Goal: Feedback & Contribution: Submit feedback/report problem

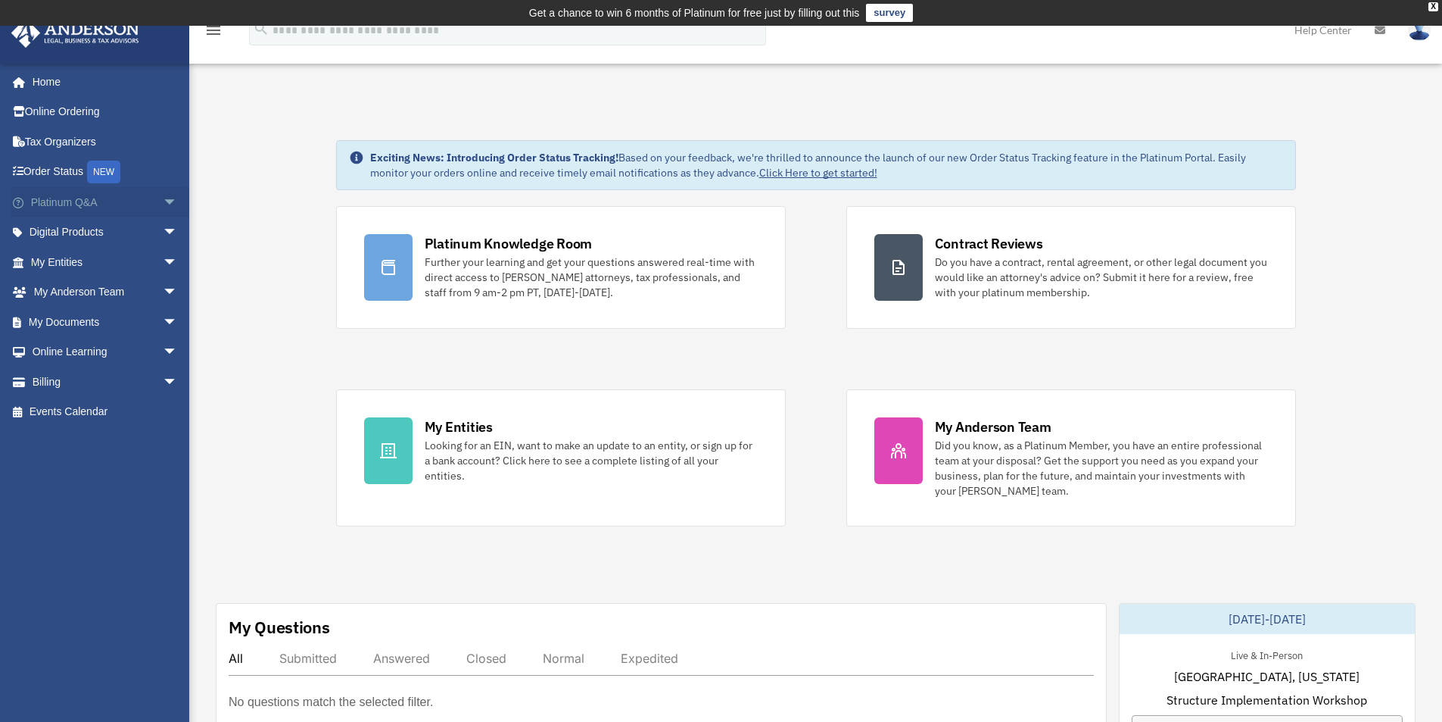
click at [163, 202] on span "arrow_drop_down" at bounding box center [178, 202] width 30 height 31
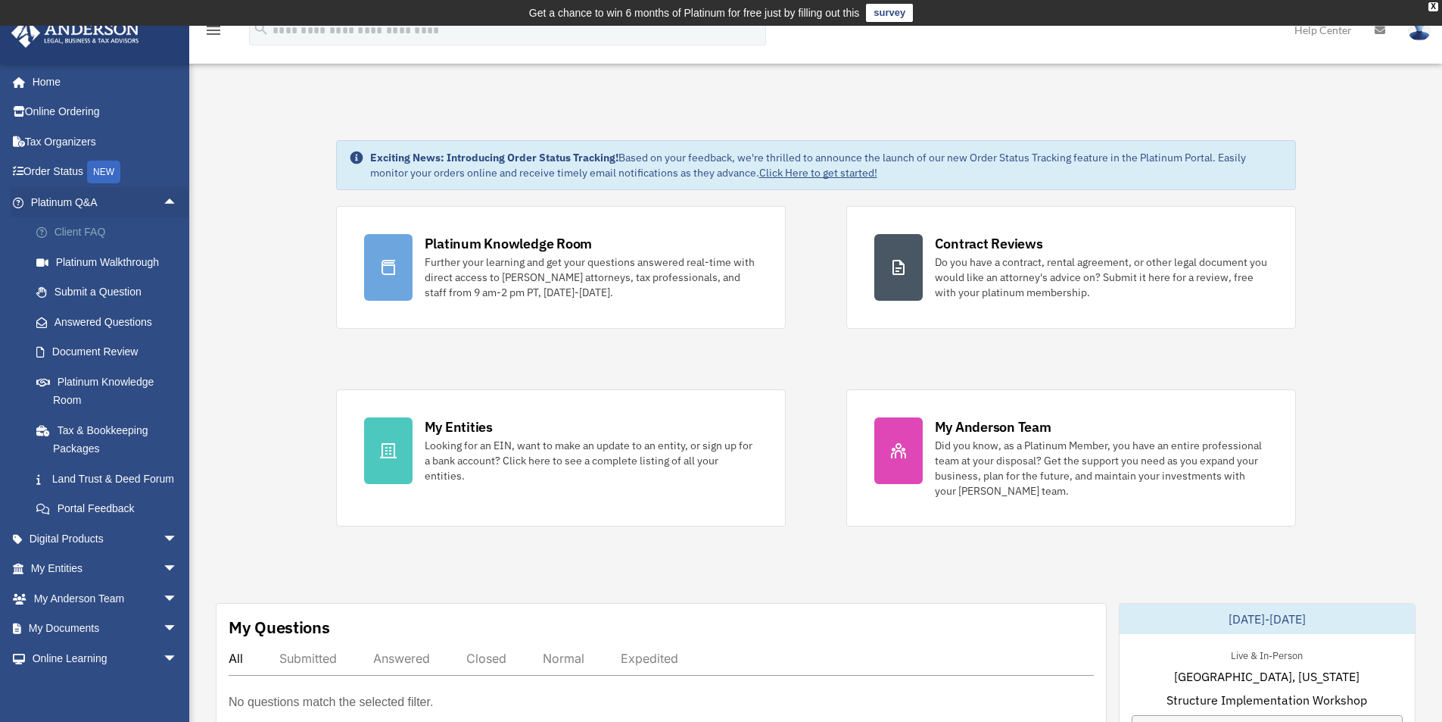
click at [86, 231] on link "Client FAQ" at bounding box center [110, 232] width 179 height 30
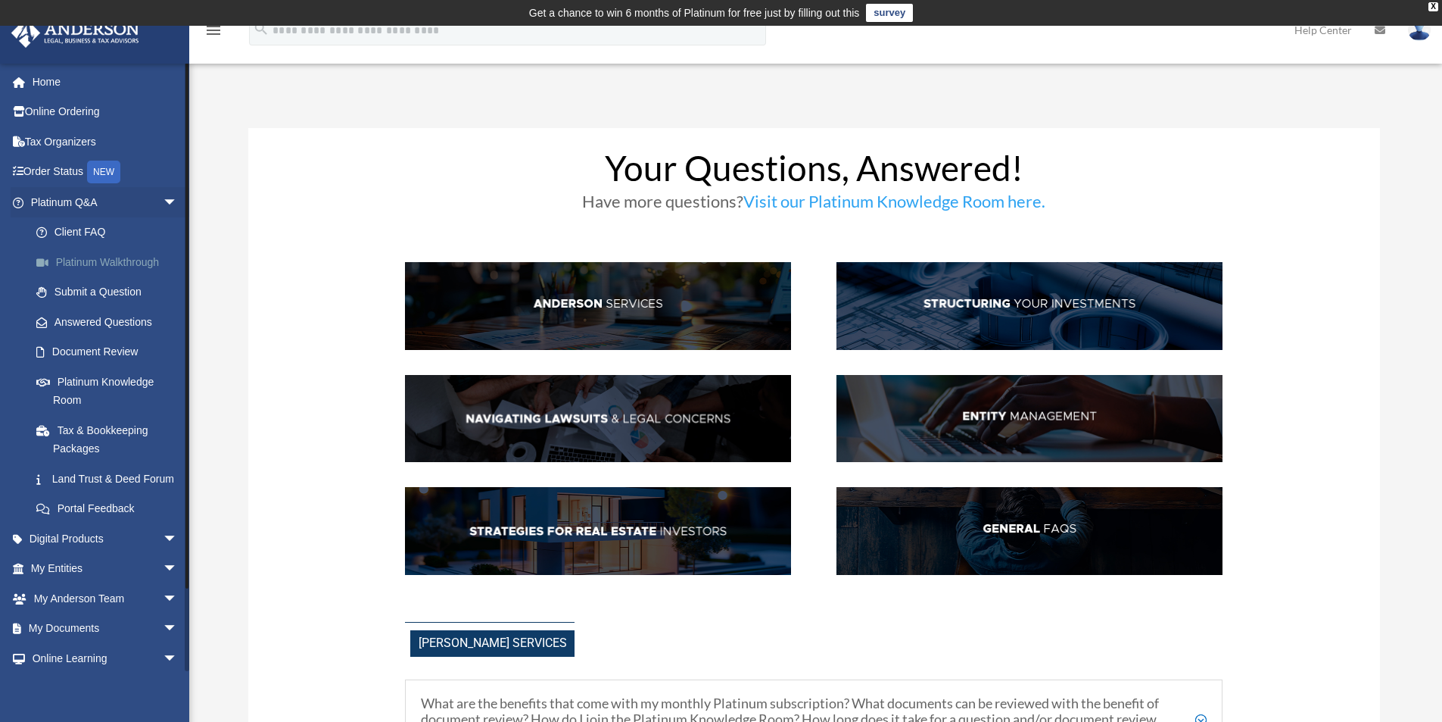
click at [116, 263] on link "Platinum Walkthrough" at bounding box center [110, 262] width 179 height 30
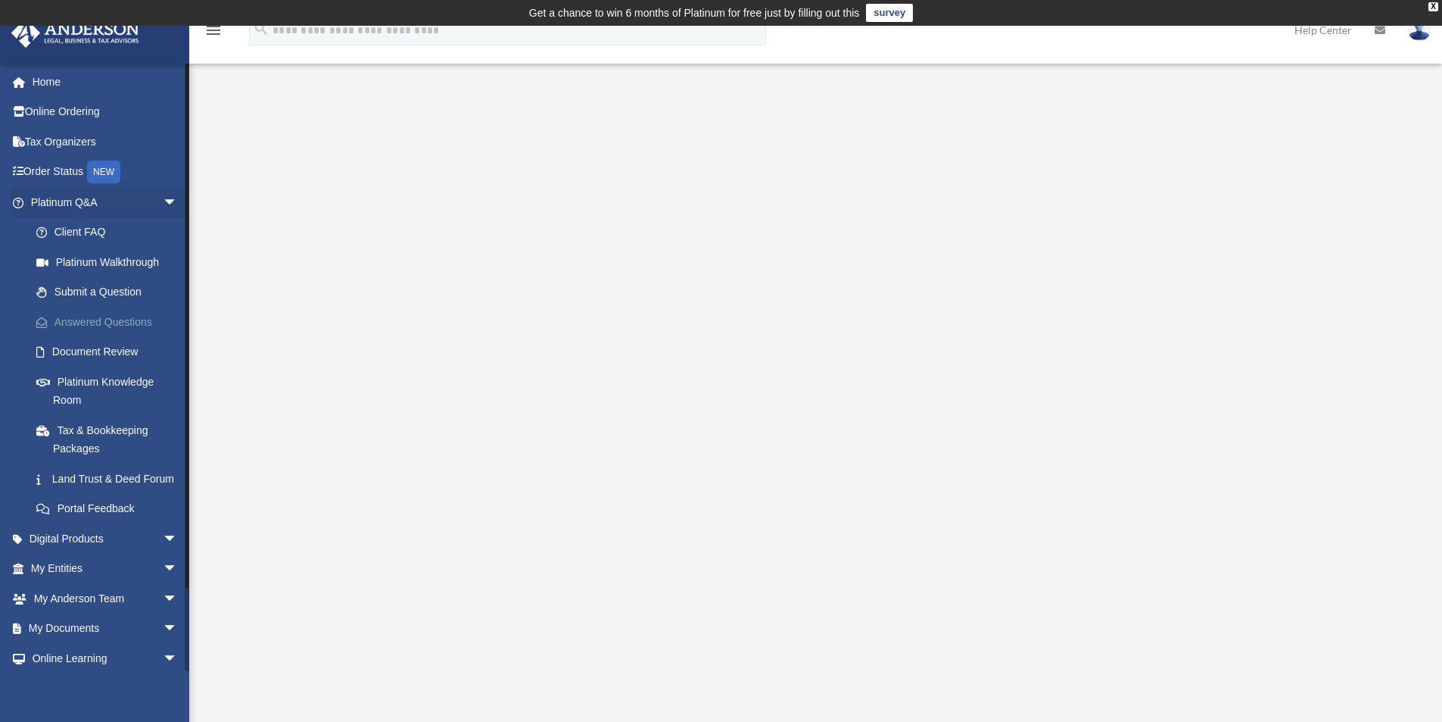
click at [113, 315] on link "Answered Questions" at bounding box center [110, 322] width 179 height 30
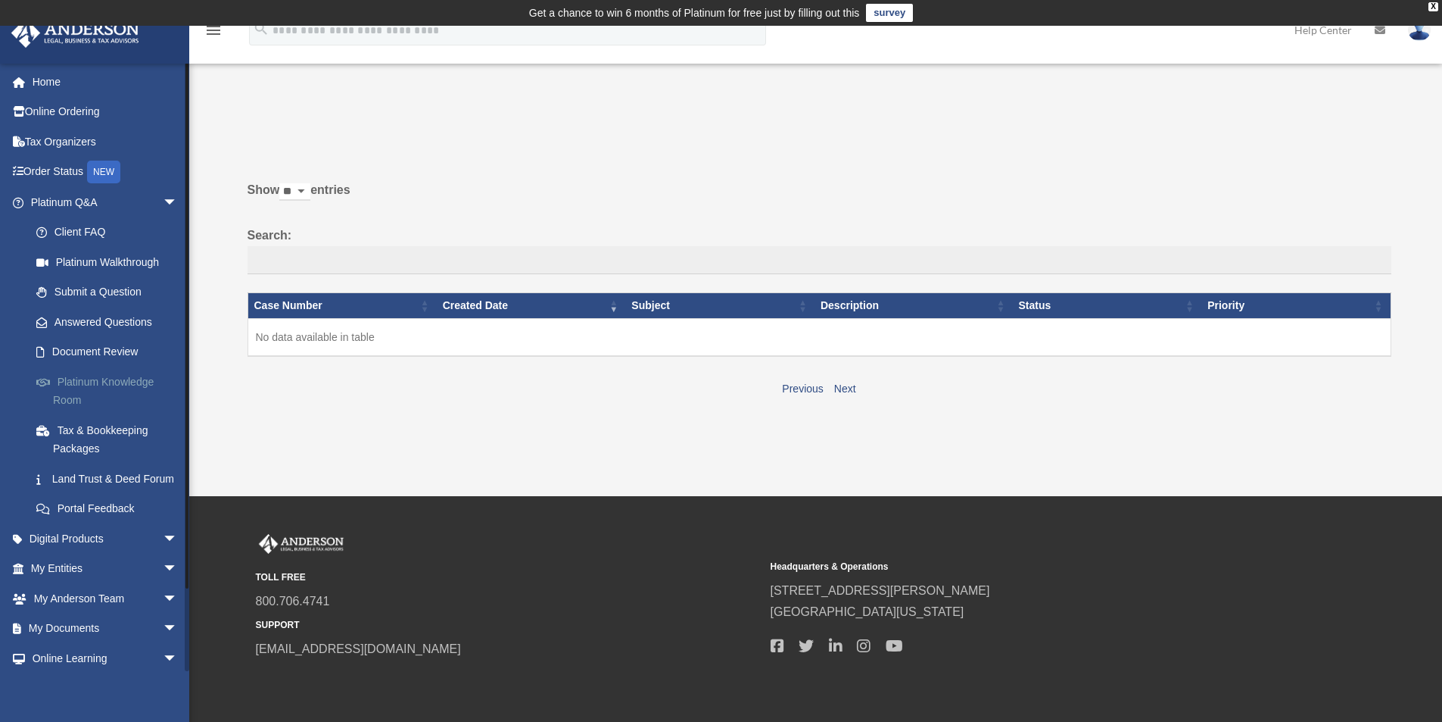
click at [86, 375] on link "Platinum Knowledge Room" at bounding box center [110, 390] width 179 height 48
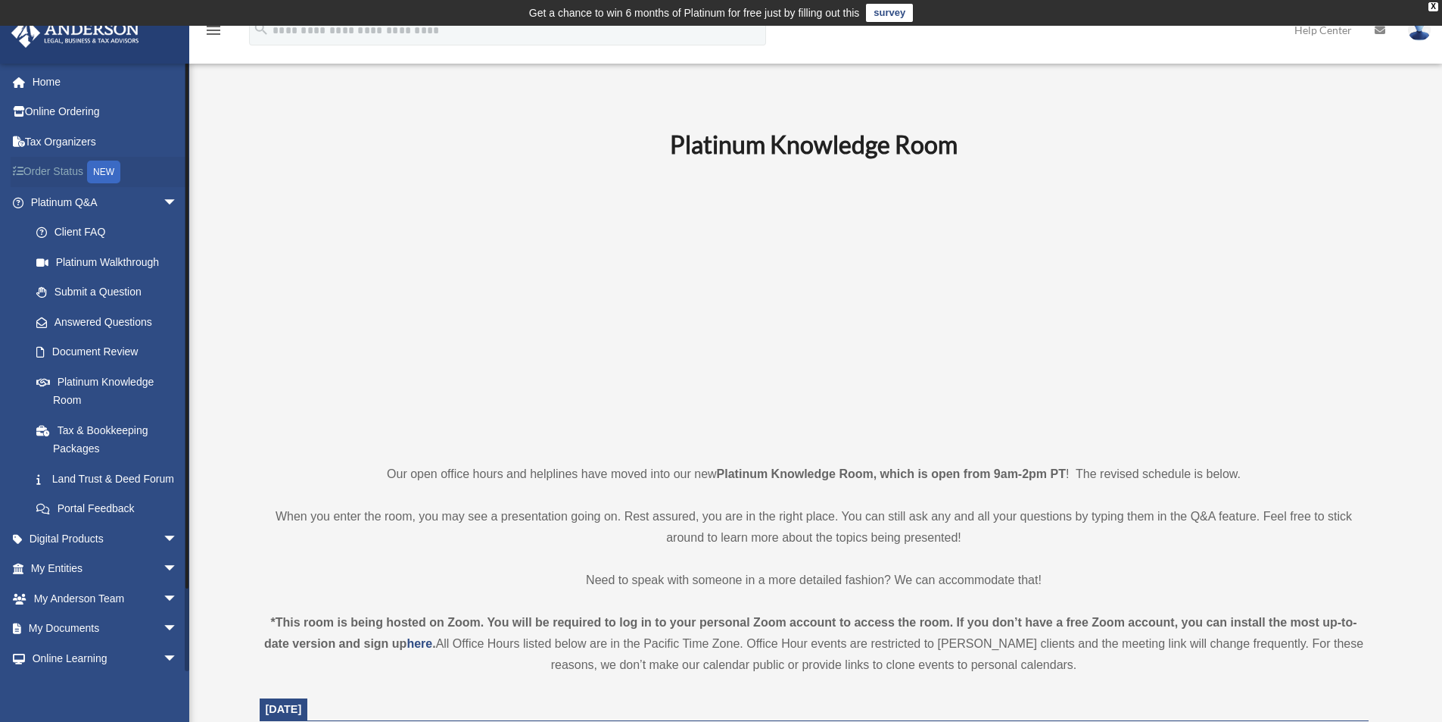
click at [70, 170] on link "Order Status NEW" at bounding box center [106, 172] width 190 height 31
click at [163, 201] on span "arrow_drop_down" at bounding box center [178, 202] width 30 height 31
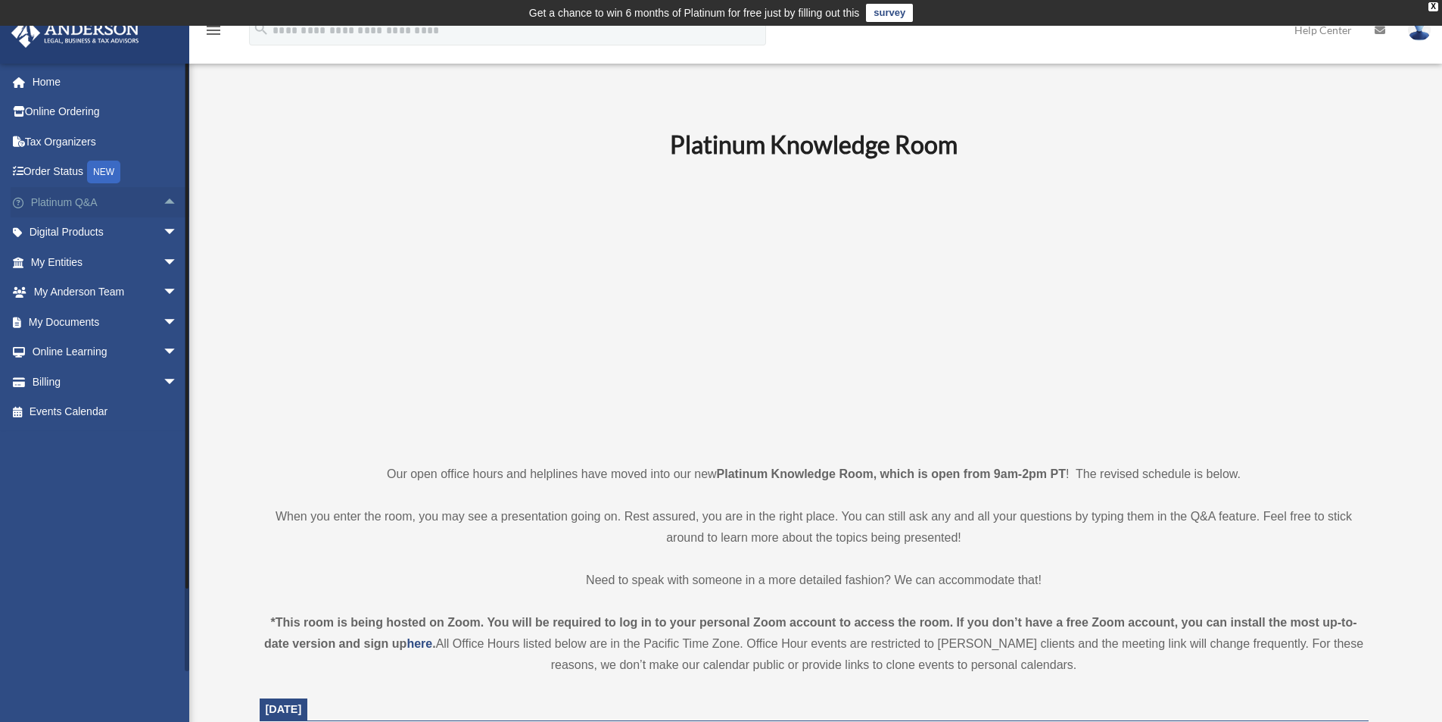
click at [70, 198] on link "Platinum Q&A arrow_drop_up" at bounding box center [106, 202] width 190 height 30
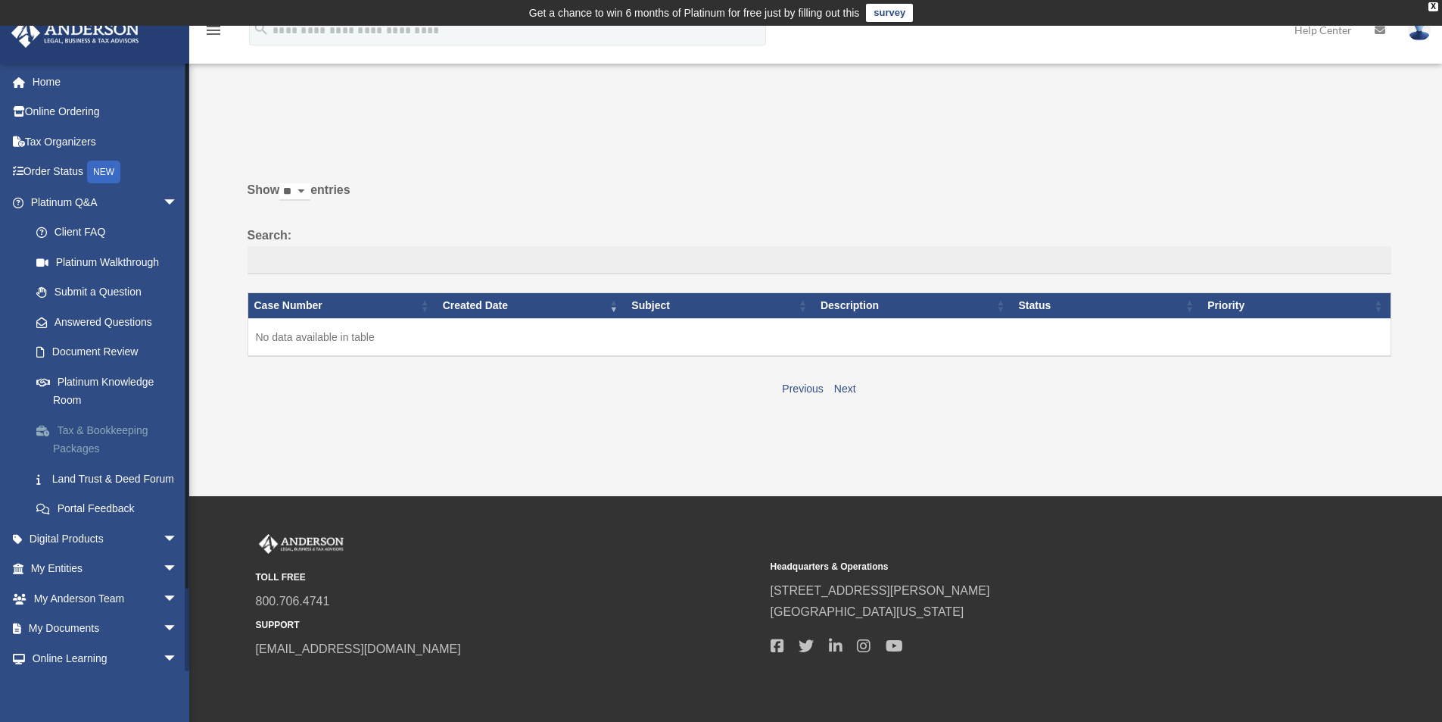
click at [96, 427] on link "Tax & Bookkeeping Packages" at bounding box center [110, 439] width 179 height 48
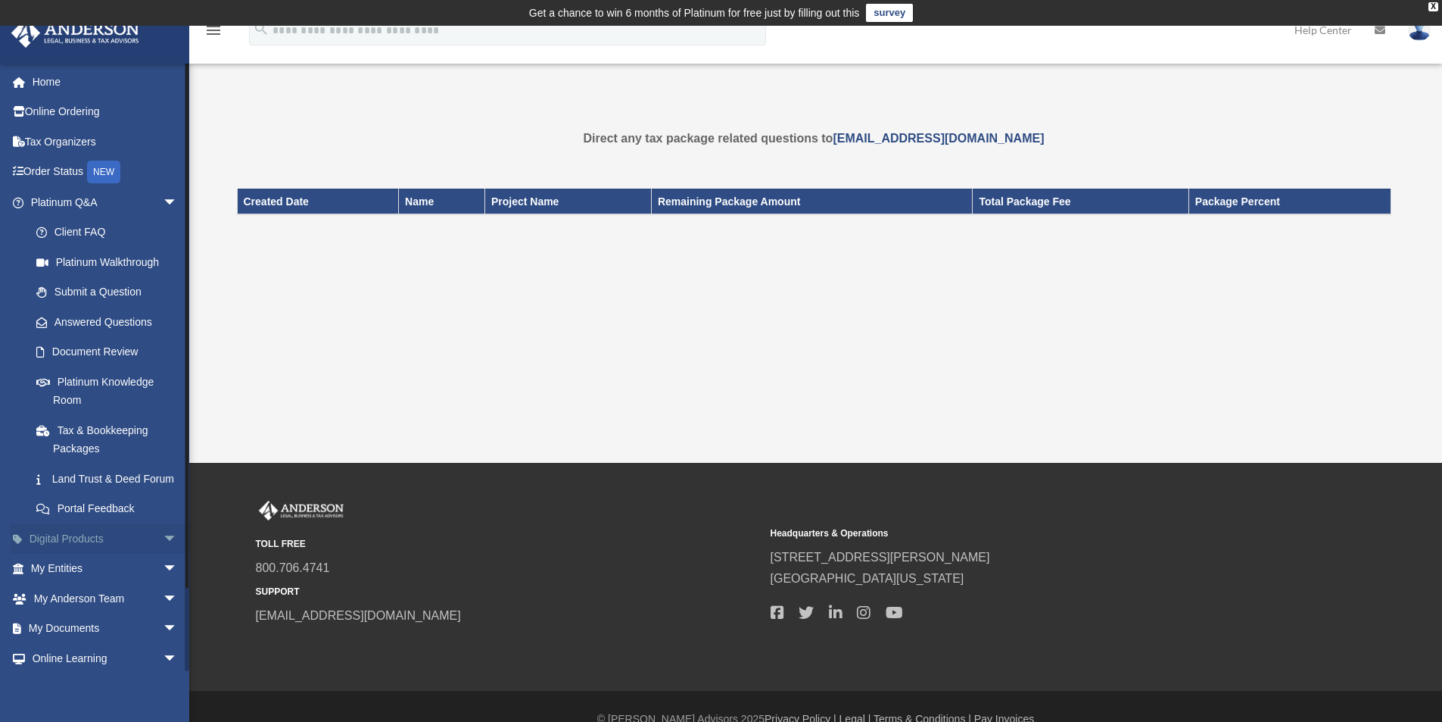
click at [86, 551] on link "Digital Products arrow_drop_down" at bounding box center [106, 538] width 190 height 30
click at [163, 551] on span "arrow_drop_down" at bounding box center [178, 538] width 30 height 31
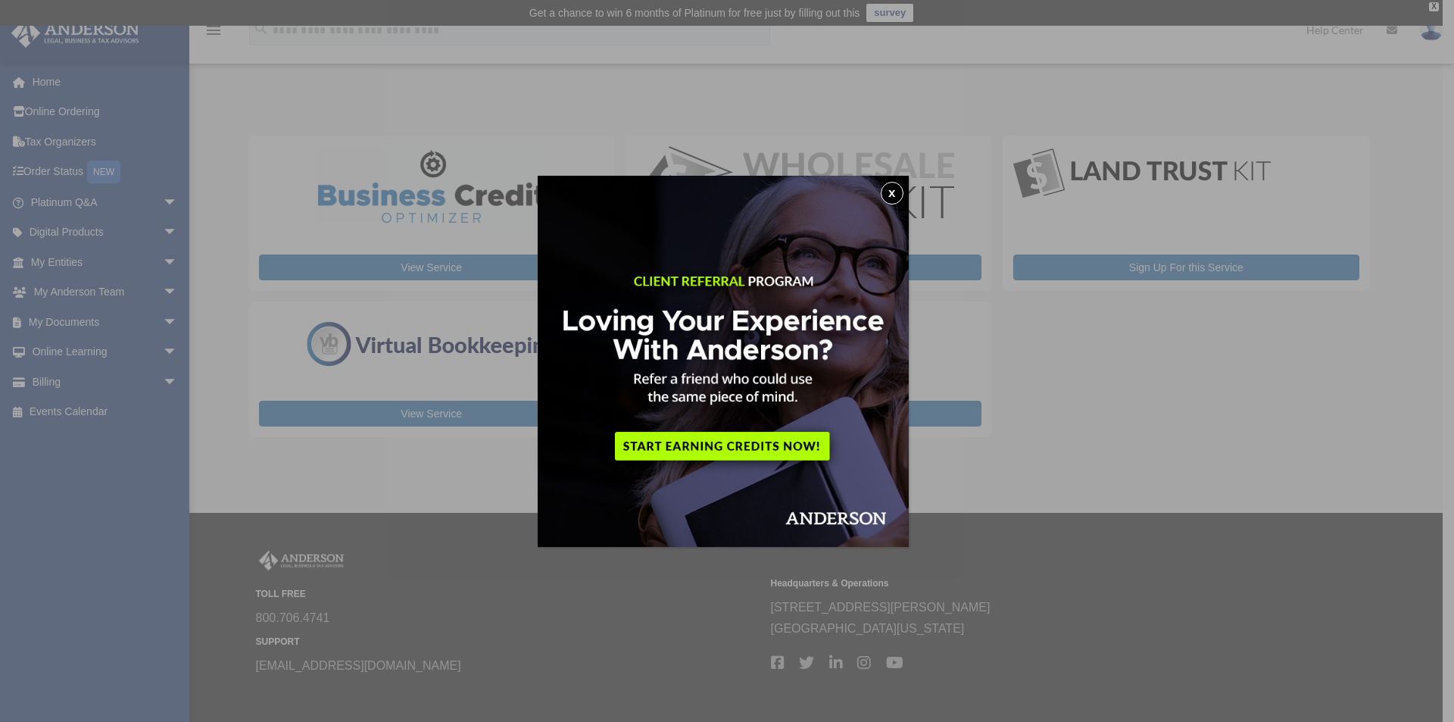
click at [902, 186] on button "x" at bounding box center [892, 193] width 23 height 23
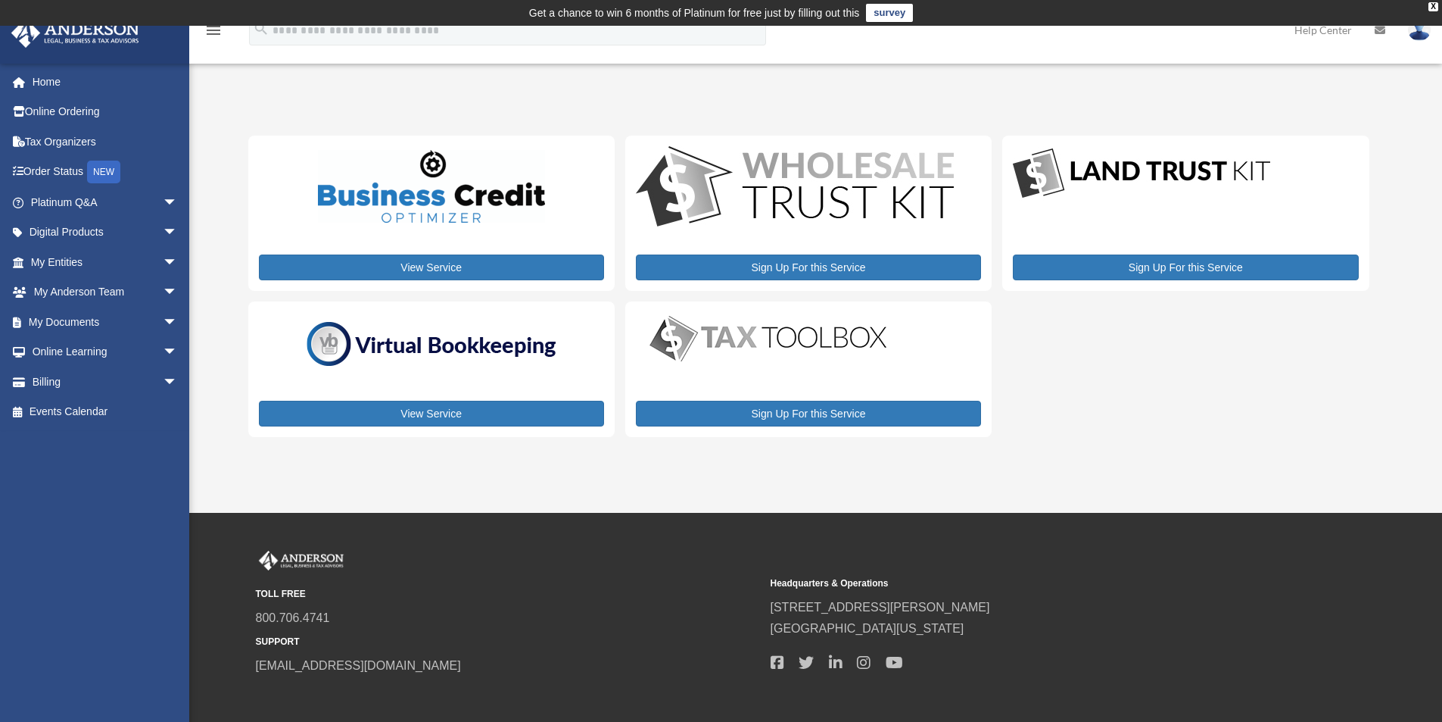
click at [454, 201] on img at bounding box center [431, 186] width 227 height 73
click at [1127, 179] on img at bounding box center [1141, 173] width 257 height 55
click at [1110, 154] on img at bounding box center [1141, 173] width 257 height 55
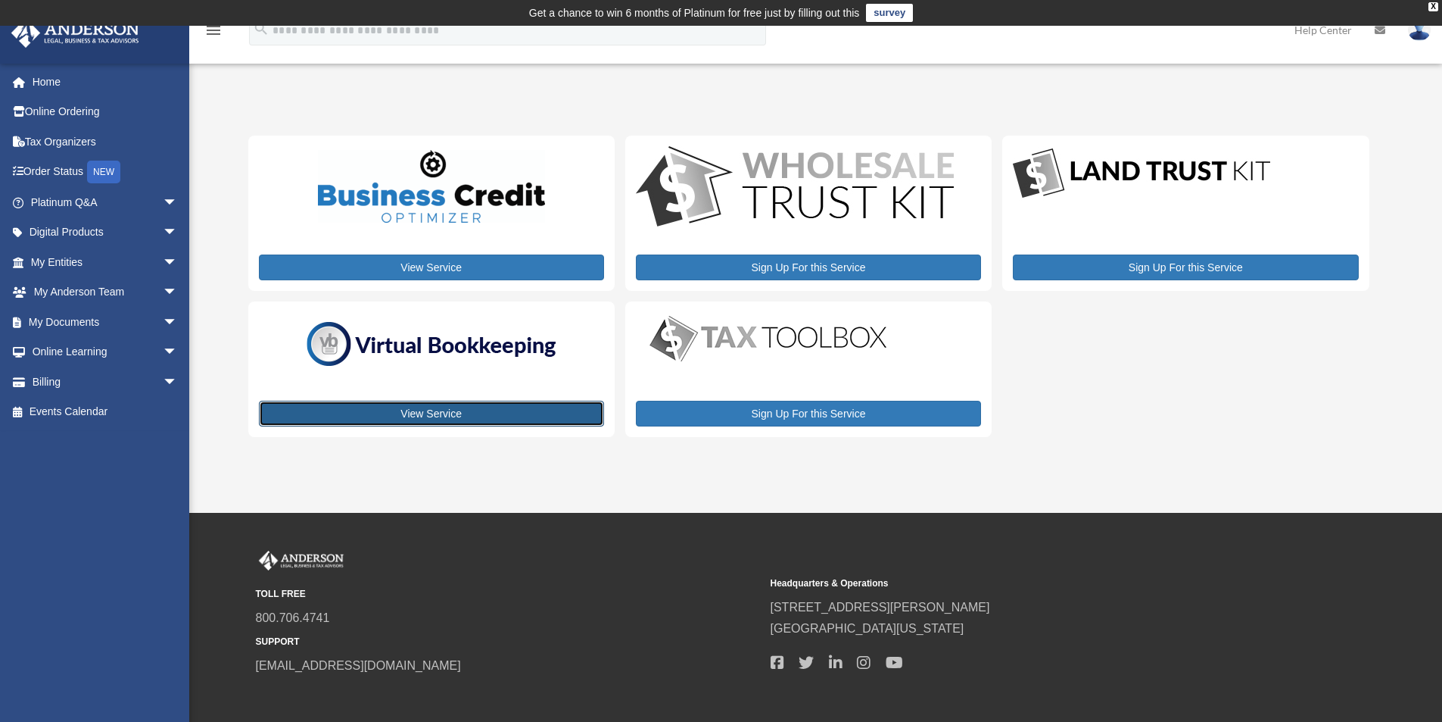
click at [545, 405] on link "View Service" at bounding box center [431, 414] width 345 height 26
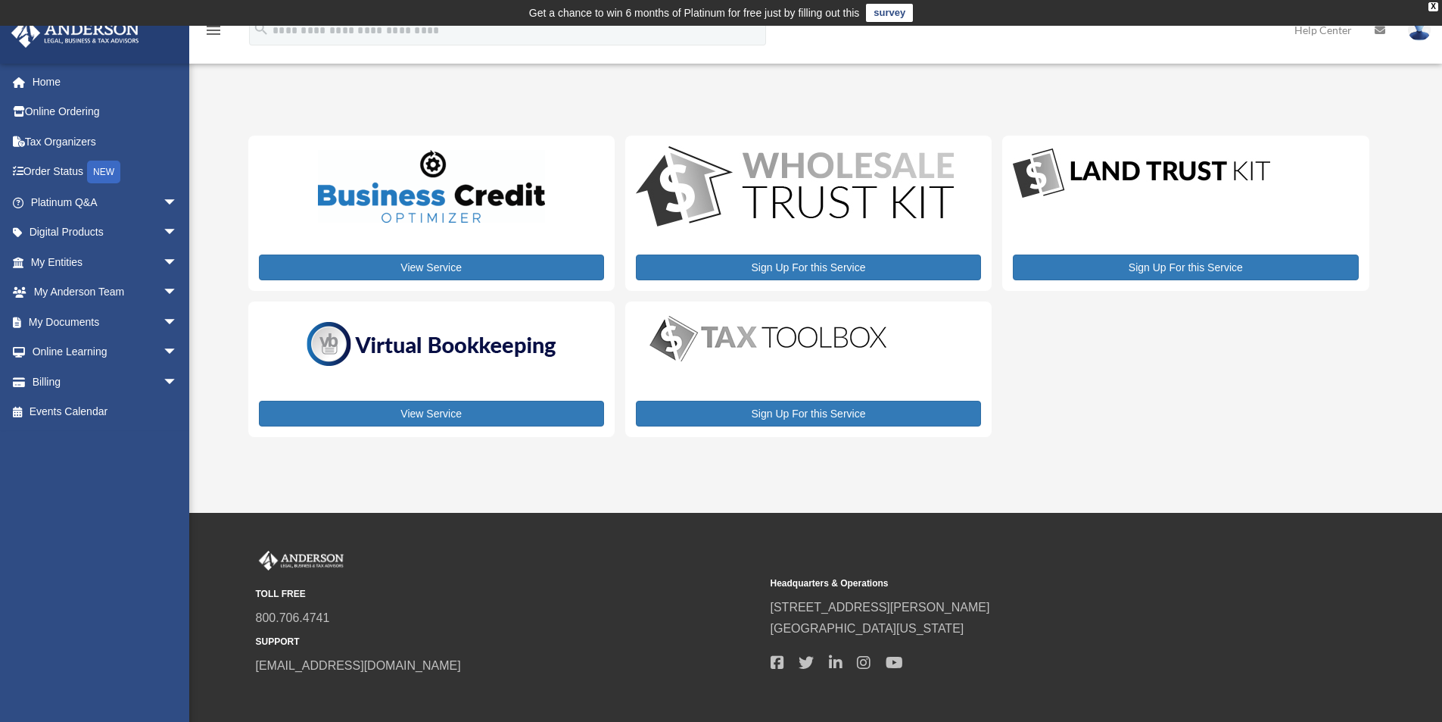
click at [1417, 30] on img at bounding box center [1419, 30] width 23 height 22
click at [1117, 139] on link "Logout" at bounding box center [1192, 132] width 151 height 31
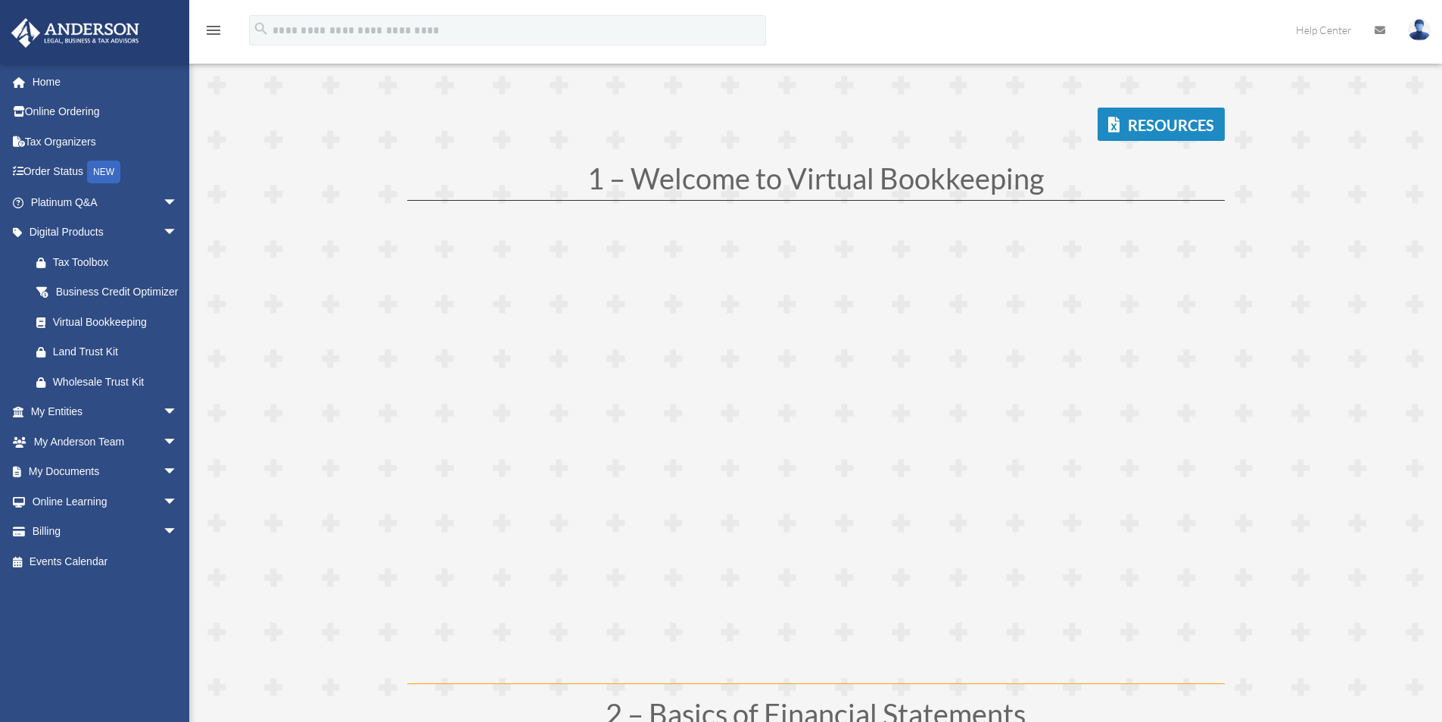
scroll to position [302, 0]
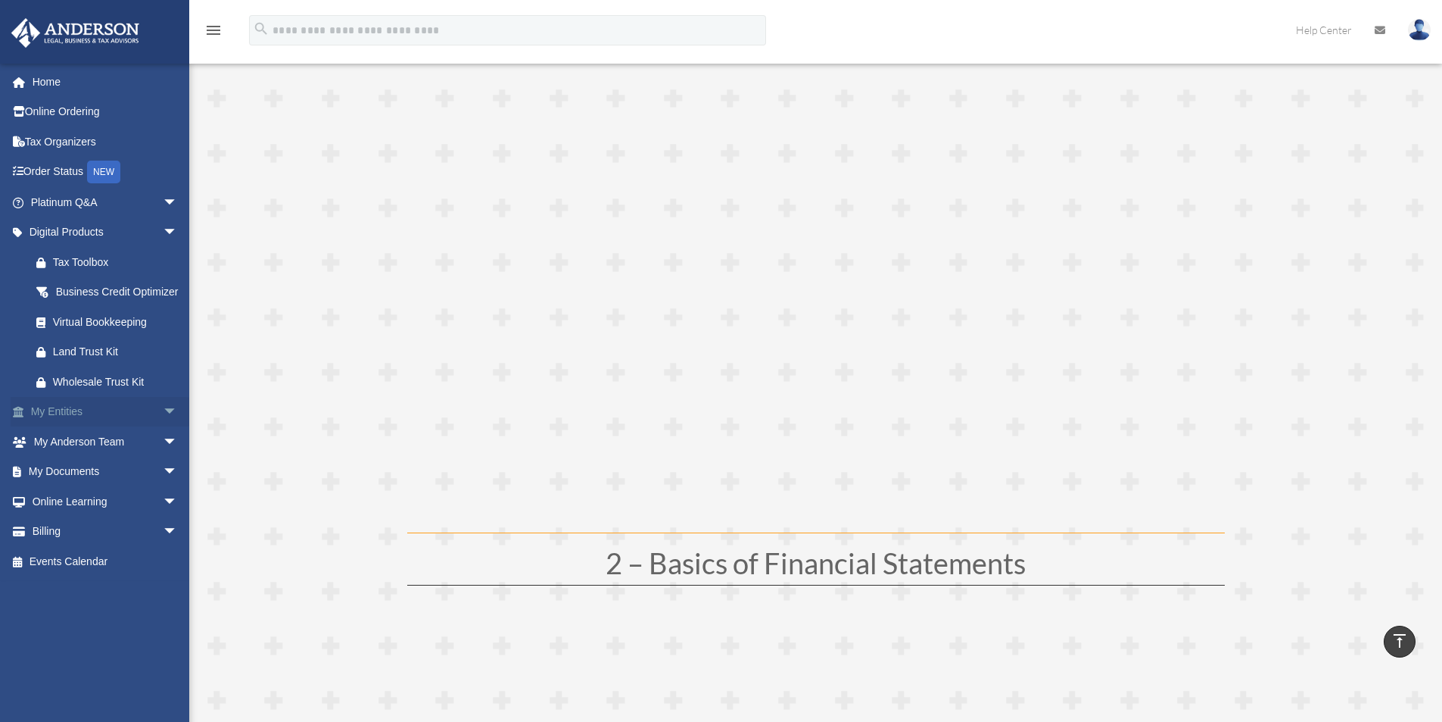
click at [163, 428] on span "arrow_drop_down" at bounding box center [178, 412] width 30 height 31
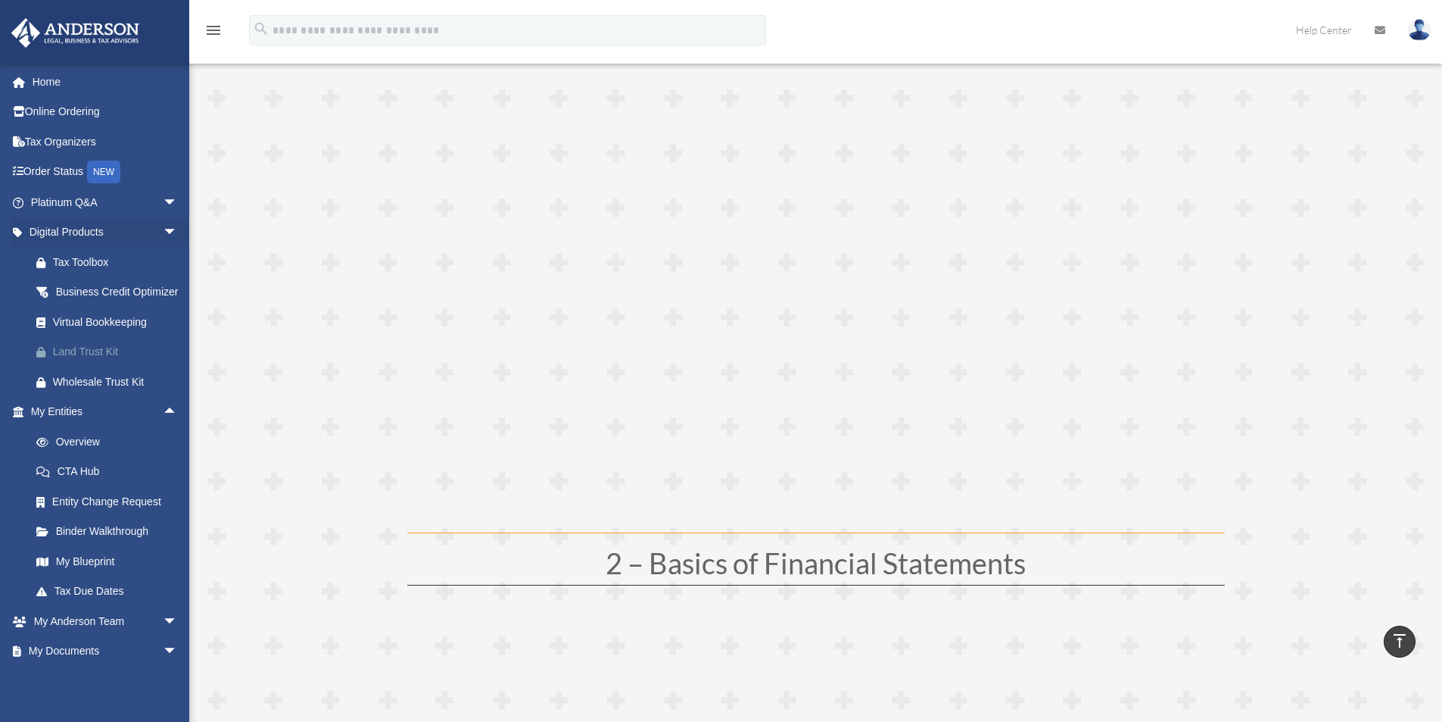
click at [103, 361] on div "Land Trust Kit" at bounding box center [117, 351] width 129 height 19
click at [163, 204] on span "arrow_drop_down" at bounding box center [178, 202] width 30 height 31
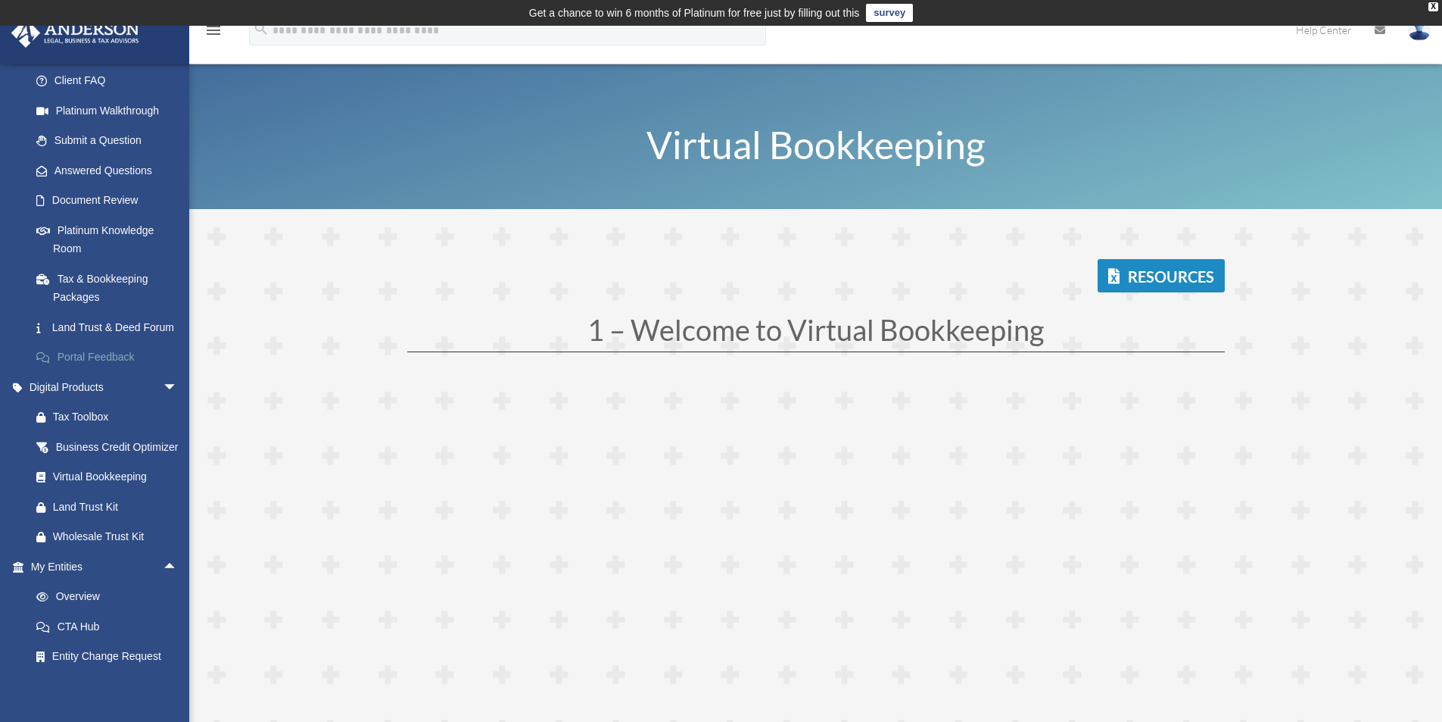
scroll to position [76, 0]
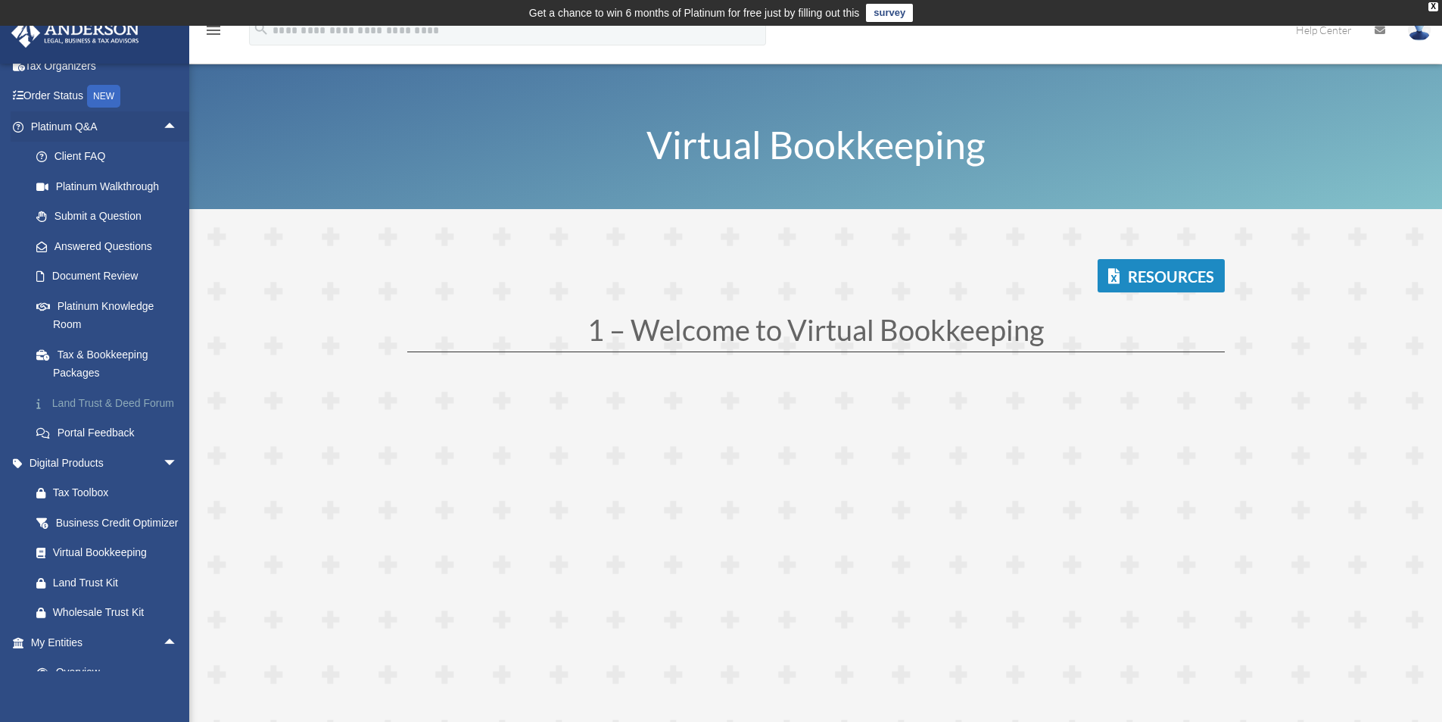
click at [73, 402] on link "Land Trust & Deed Forum" at bounding box center [110, 403] width 179 height 30
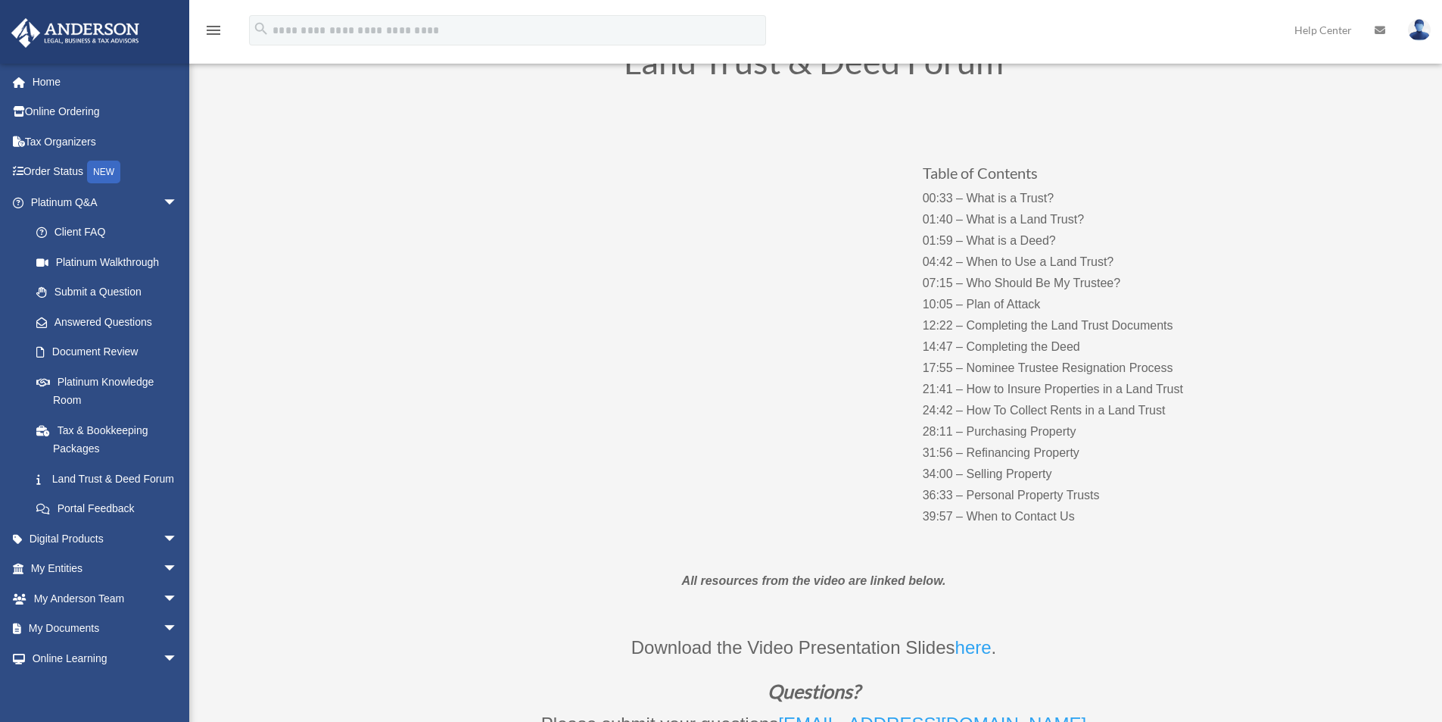
scroll to position [84, 0]
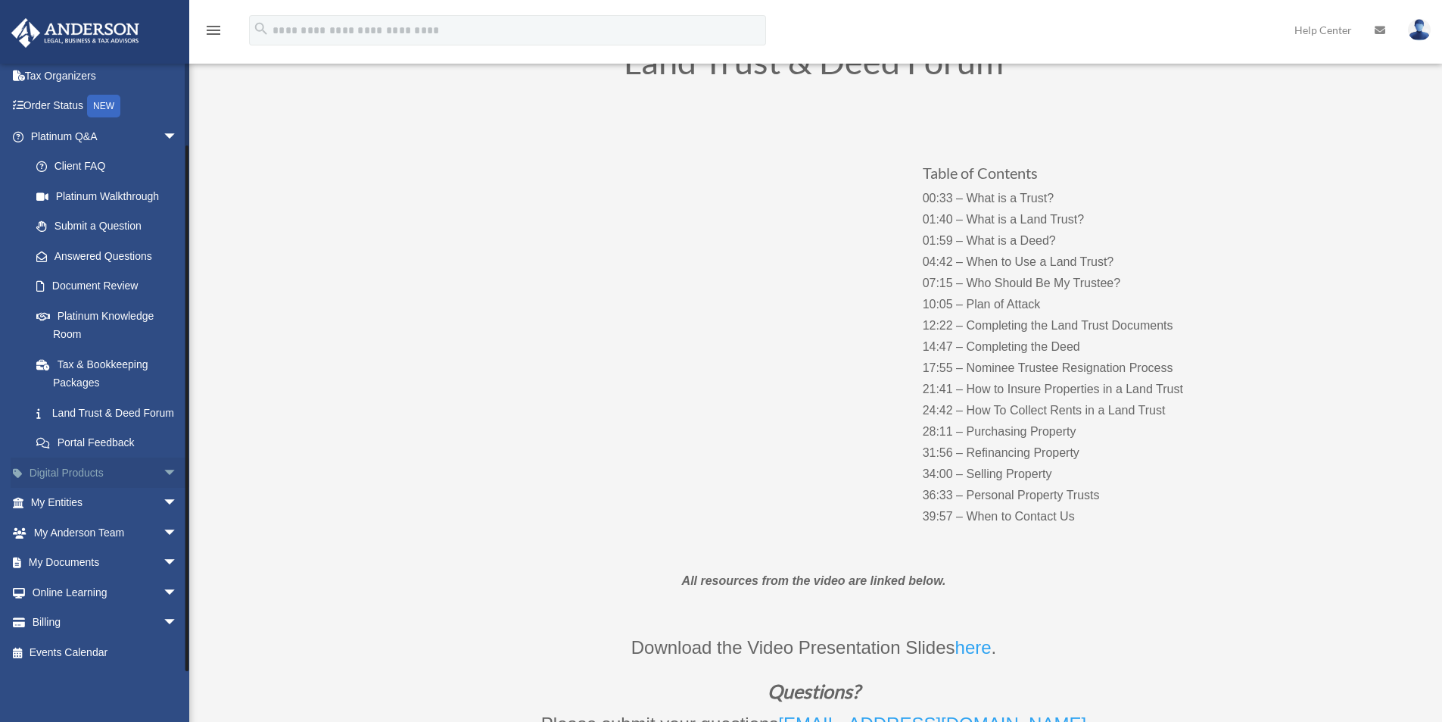
click at [163, 472] on span "arrow_drop_down" at bounding box center [178, 472] width 30 height 31
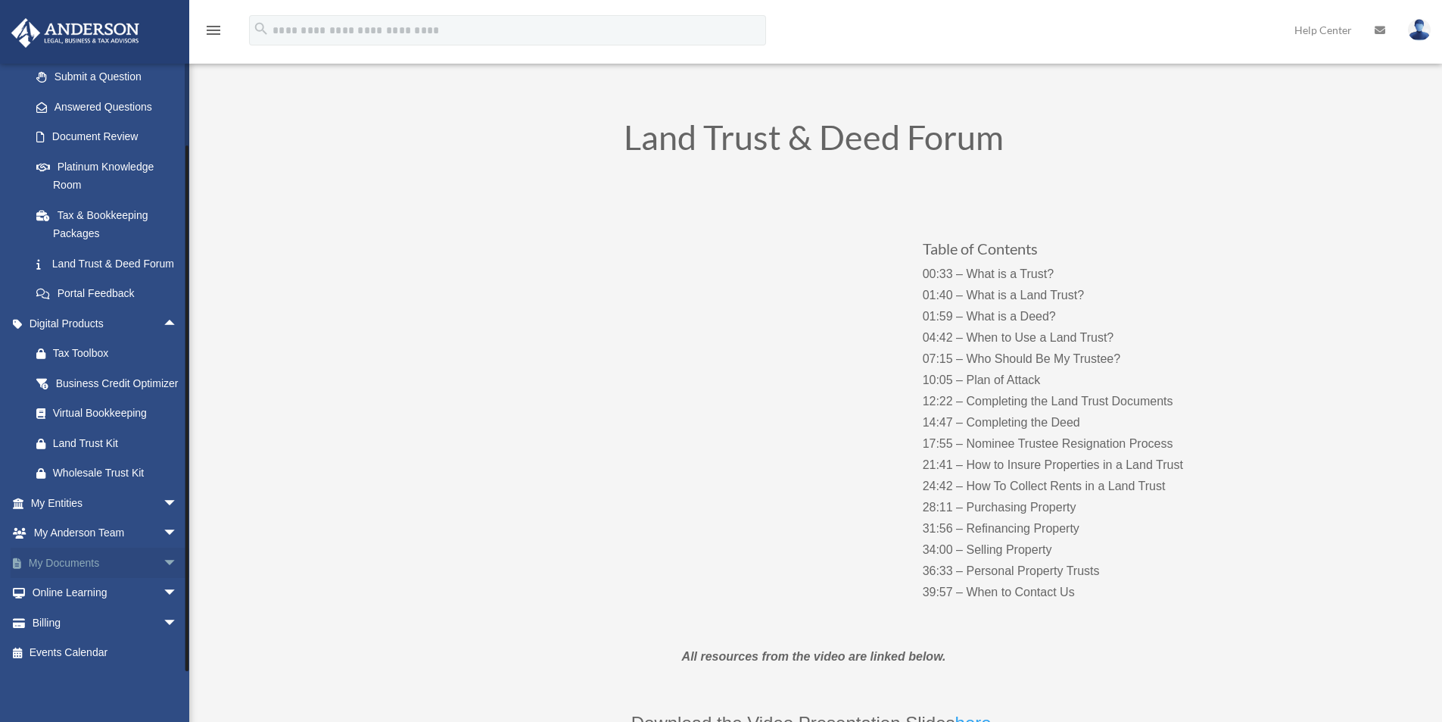
scroll to position [303, 0]
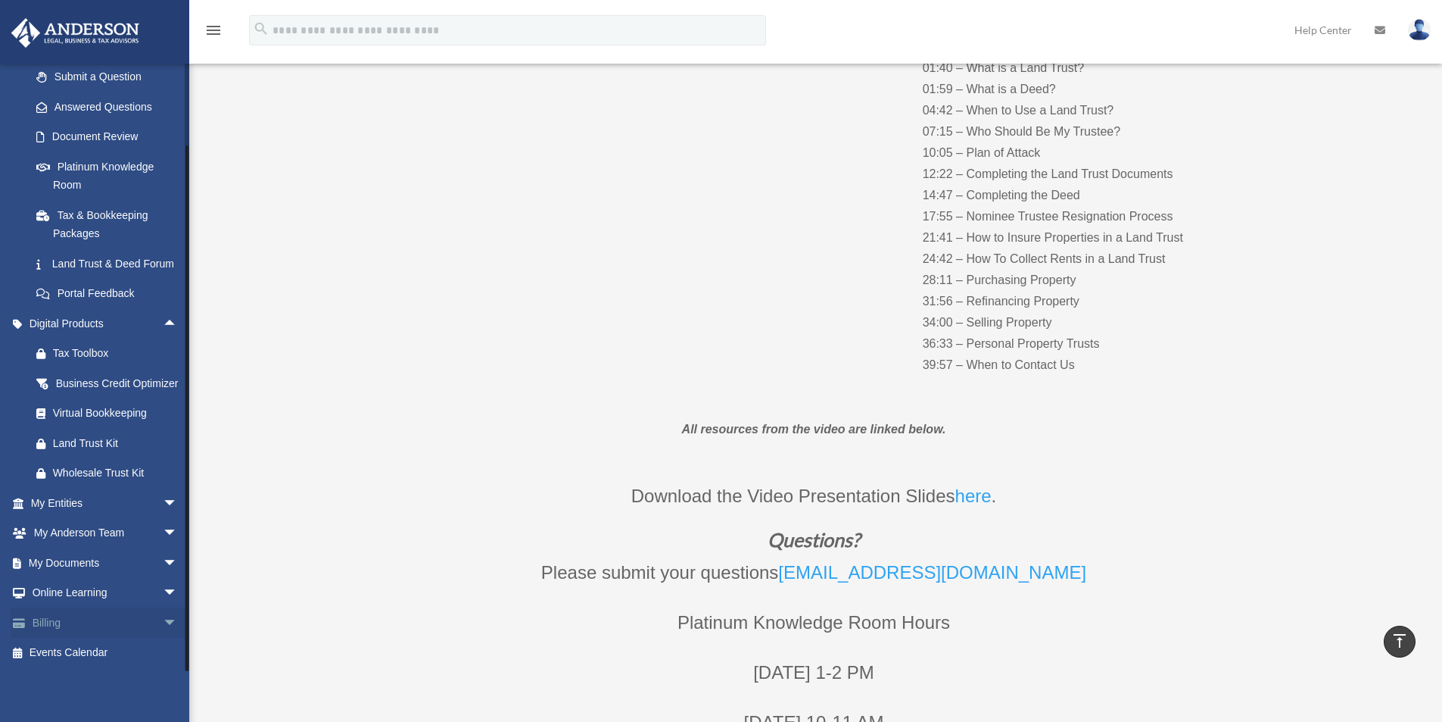
click at [163, 619] on span "arrow_drop_down" at bounding box center [178, 622] width 30 height 31
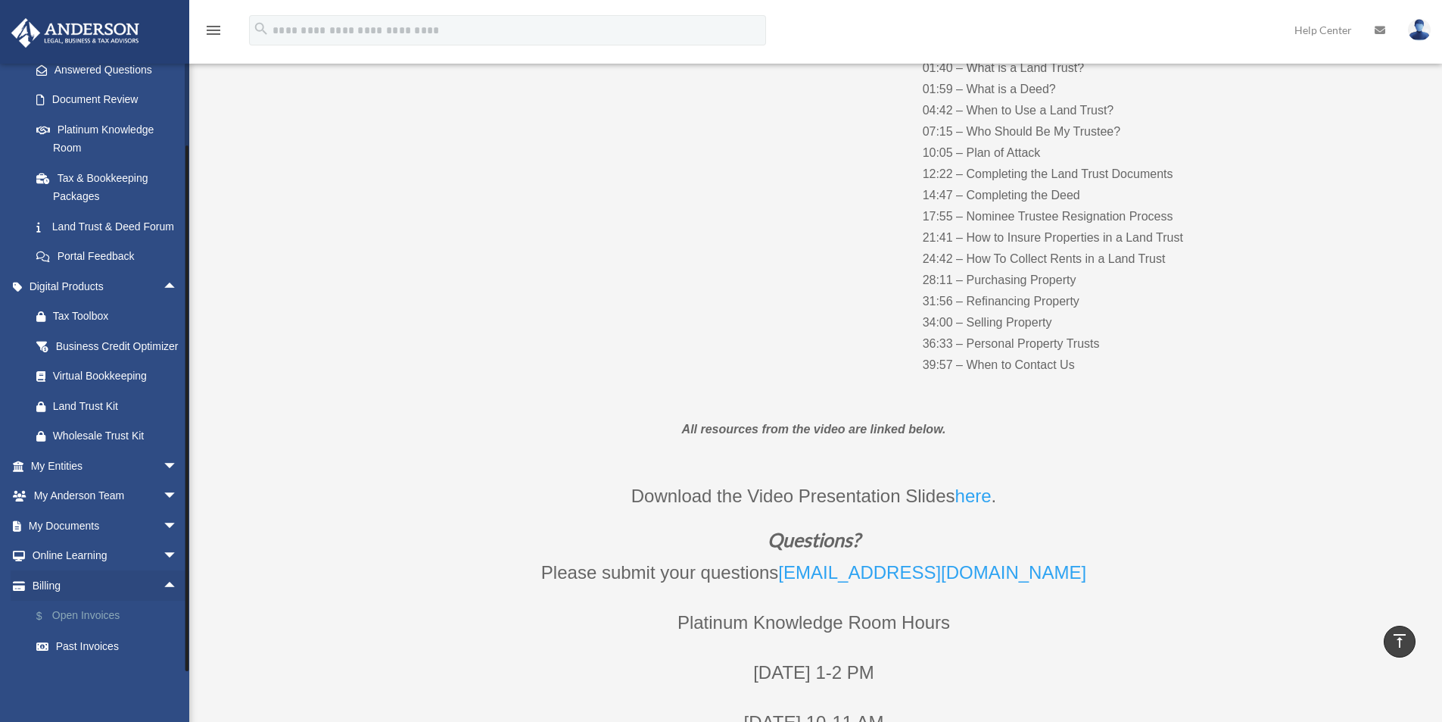
click at [92, 631] on link "$ Open Invoices" at bounding box center [110, 615] width 179 height 31
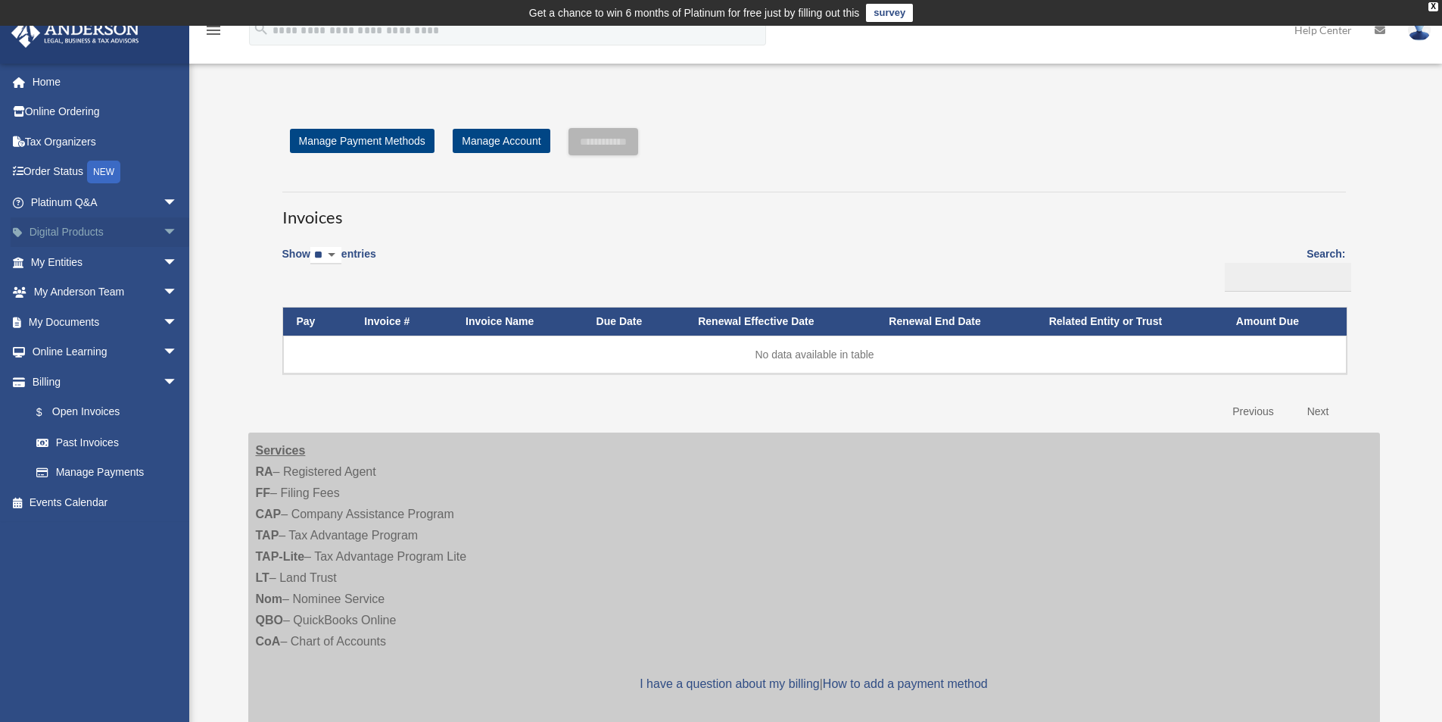
click at [163, 228] on span "arrow_drop_down" at bounding box center [178, 232] width 30 height 31
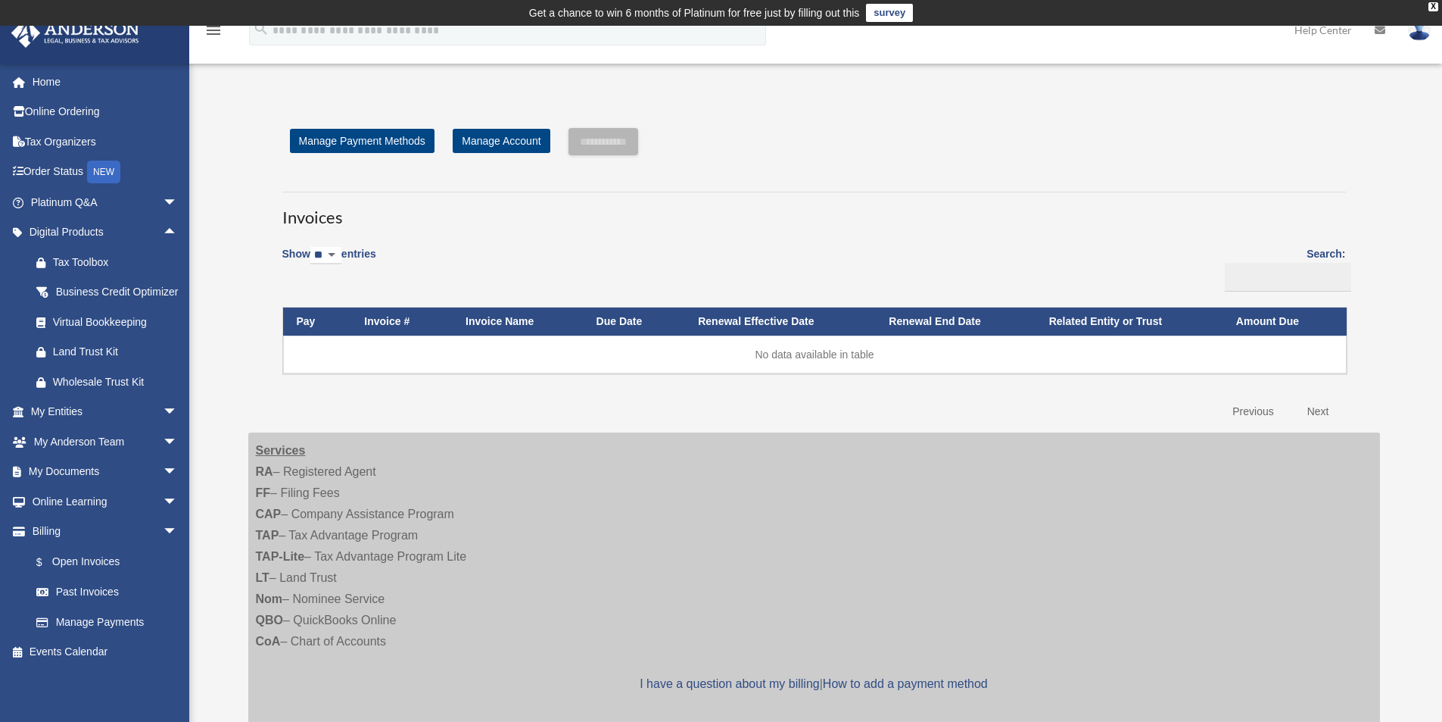
click at [1423, 36] on img at bounding box center [1419, 30] width 23 height 22
click at [1423, 39] on img at bounding box center [1419, 30] width 23 height 22
click at [1393, 161] on div "**********" at bounding box center [816, 432] width 1166 height 661
click at [33, 83] on link "Home" at bounding box center [106, 82] width 190 height 30
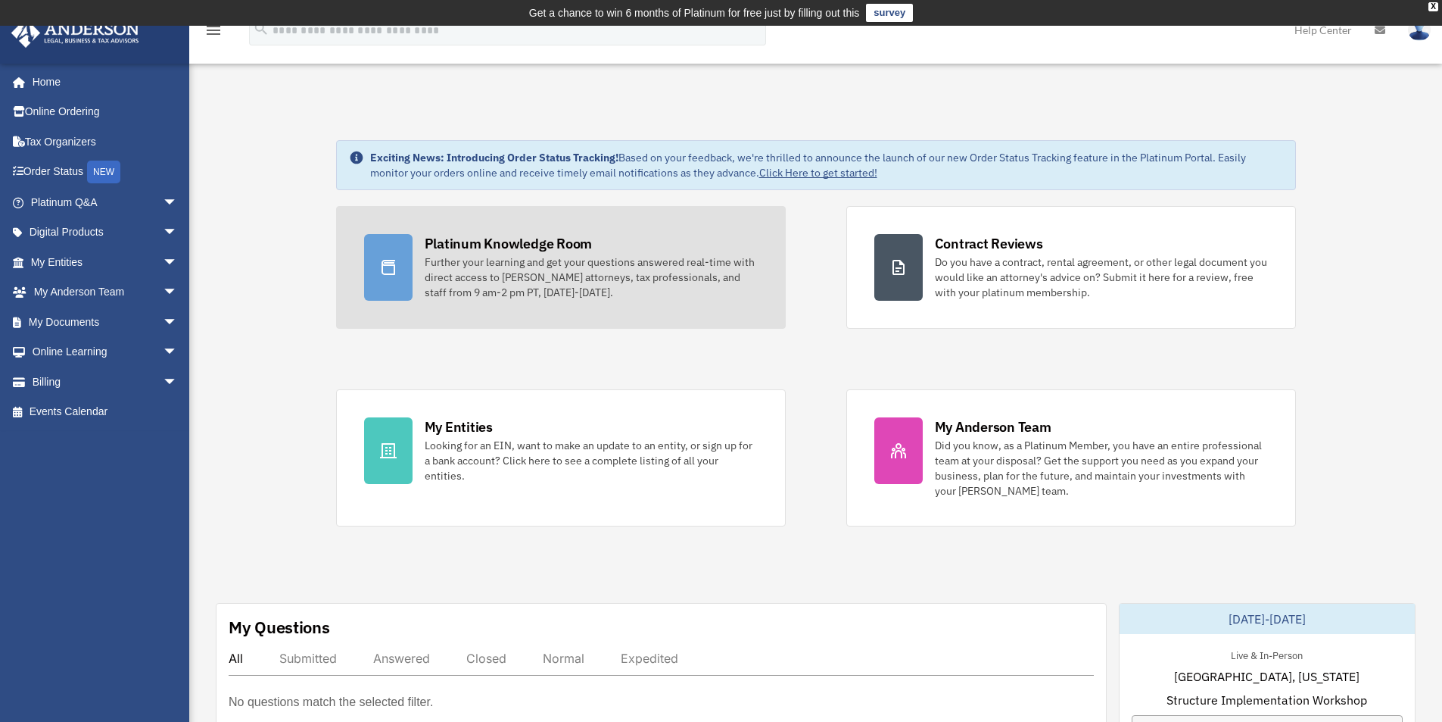
click at [516, 247] on div "Platinum Knowledge Room" at bounding box center [509, 243] width 168 height 19
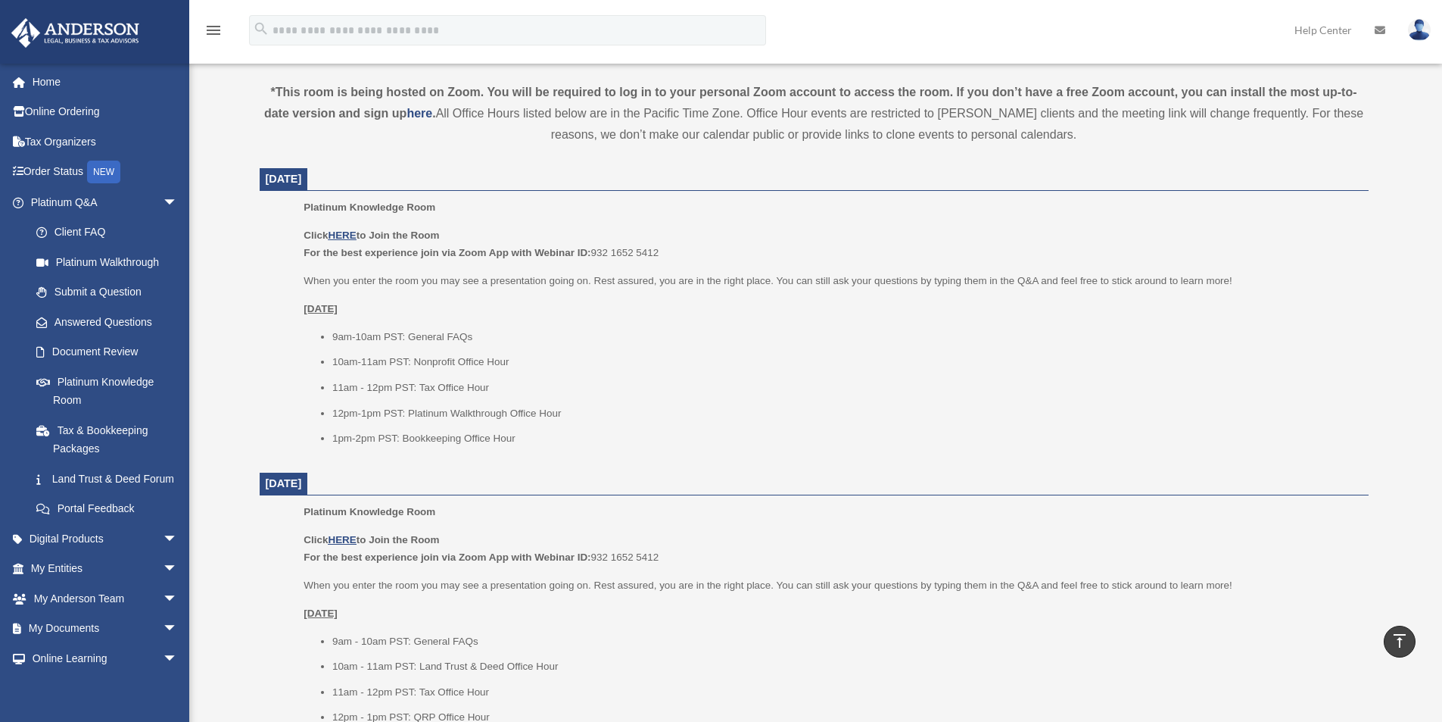
scroll to position [151, 0]
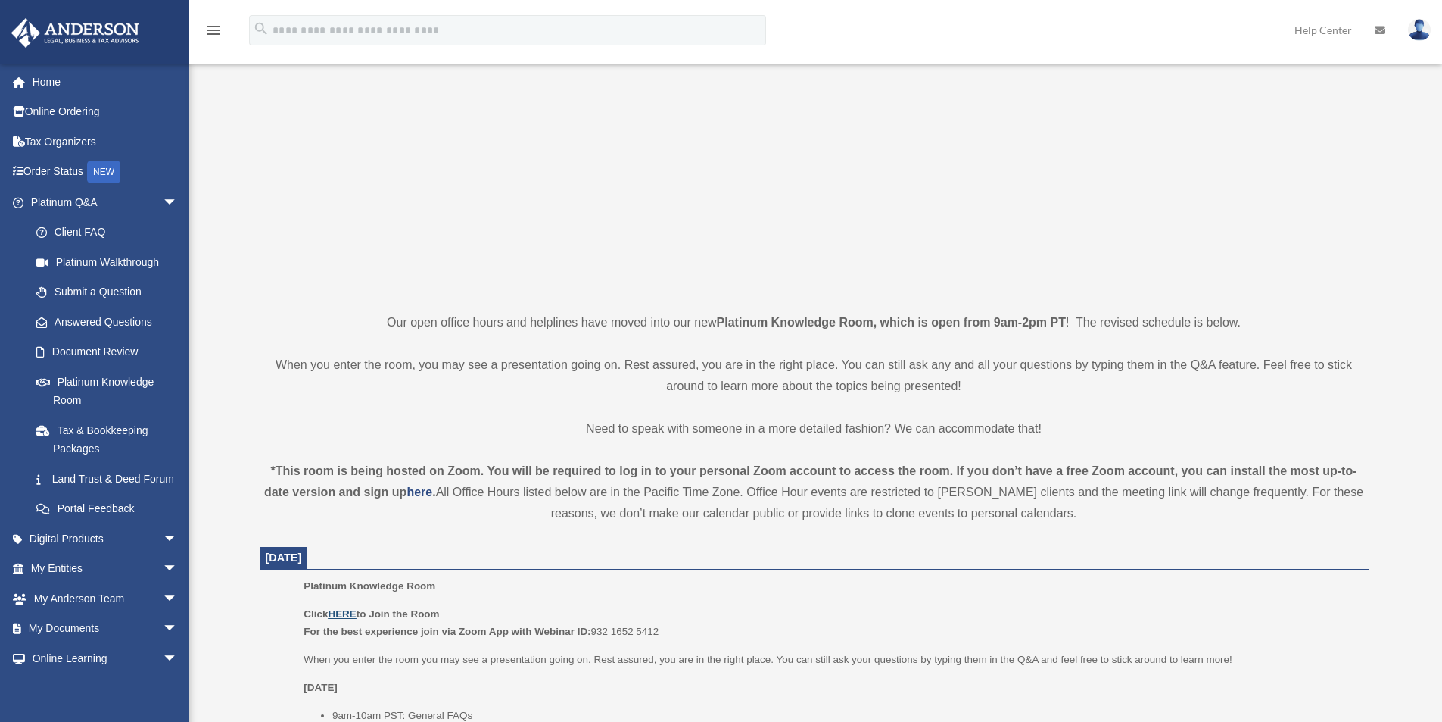
click at [351, 613] on u "HERE" at bounding box center [342, 613] width 28 height 11
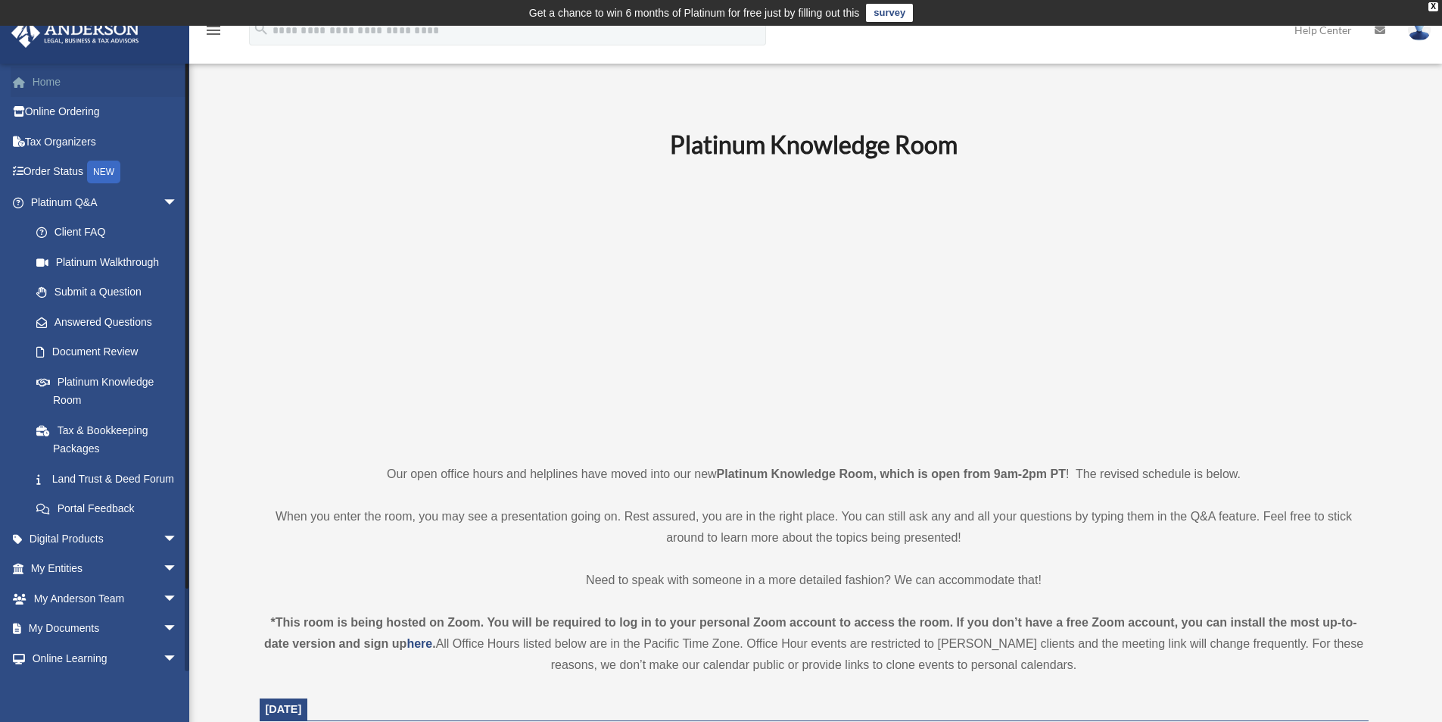
click at [46, 86] on link "Home" at bounding box center [106, 82] width 190 height 30
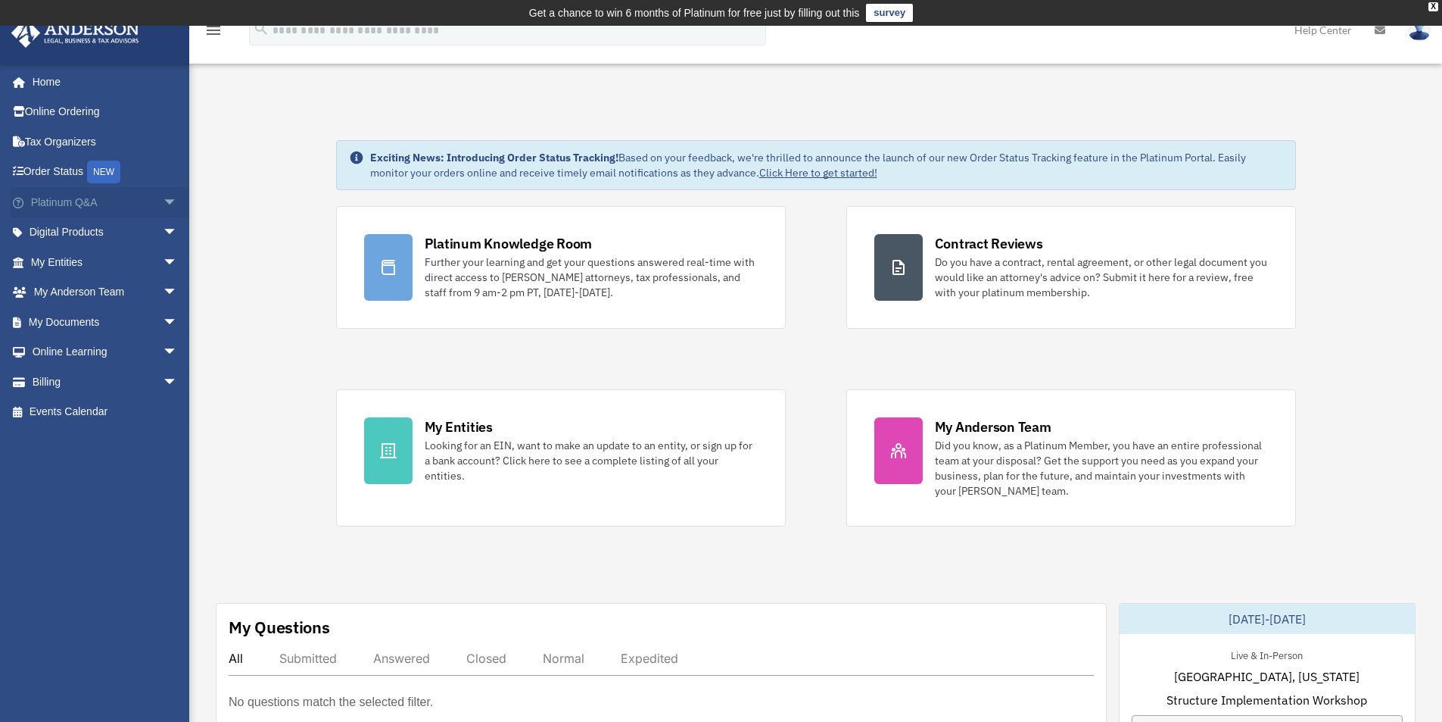
click at [163, 201] on span "arrow_drop_down" at bounding box center [178, 202] width 30 height 31
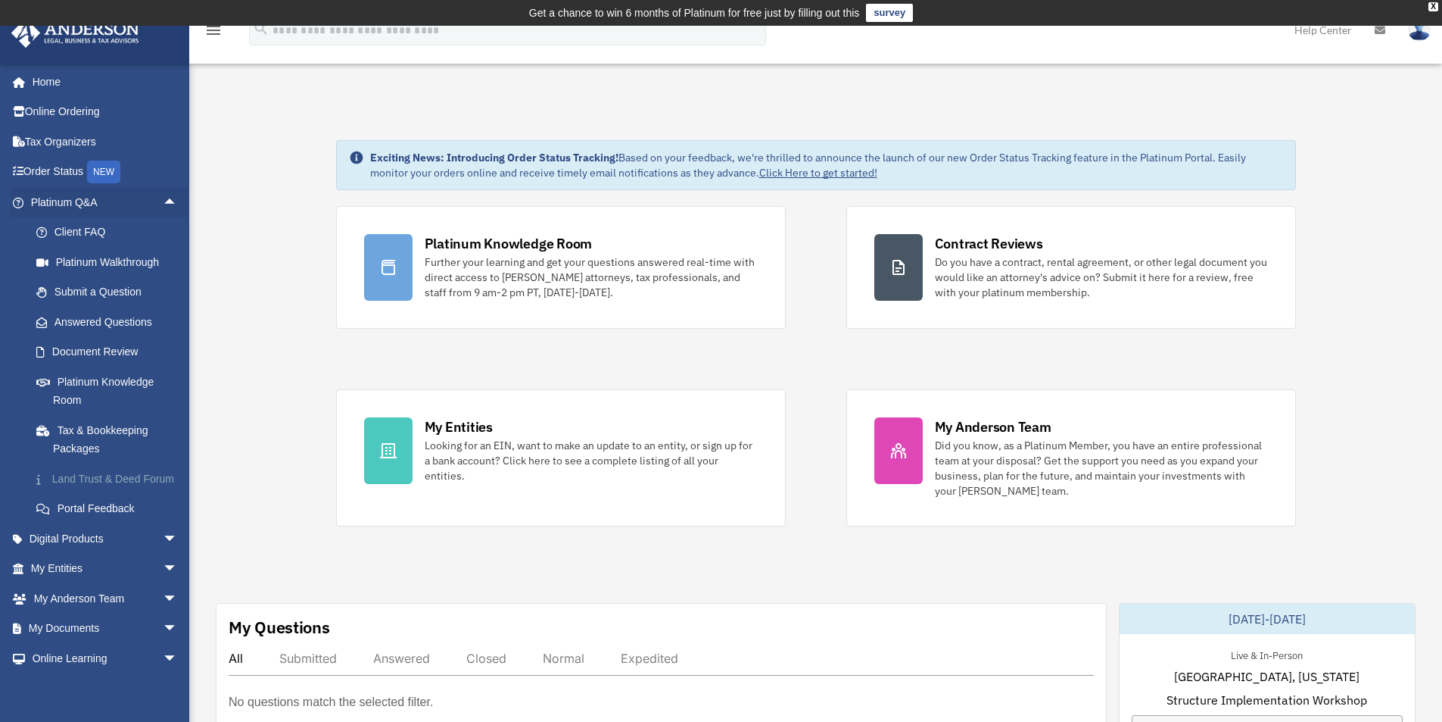
click at [76, 479] on link "Land Trust & Deed Forum" at bounding box center [110, 478] width 179 height 30
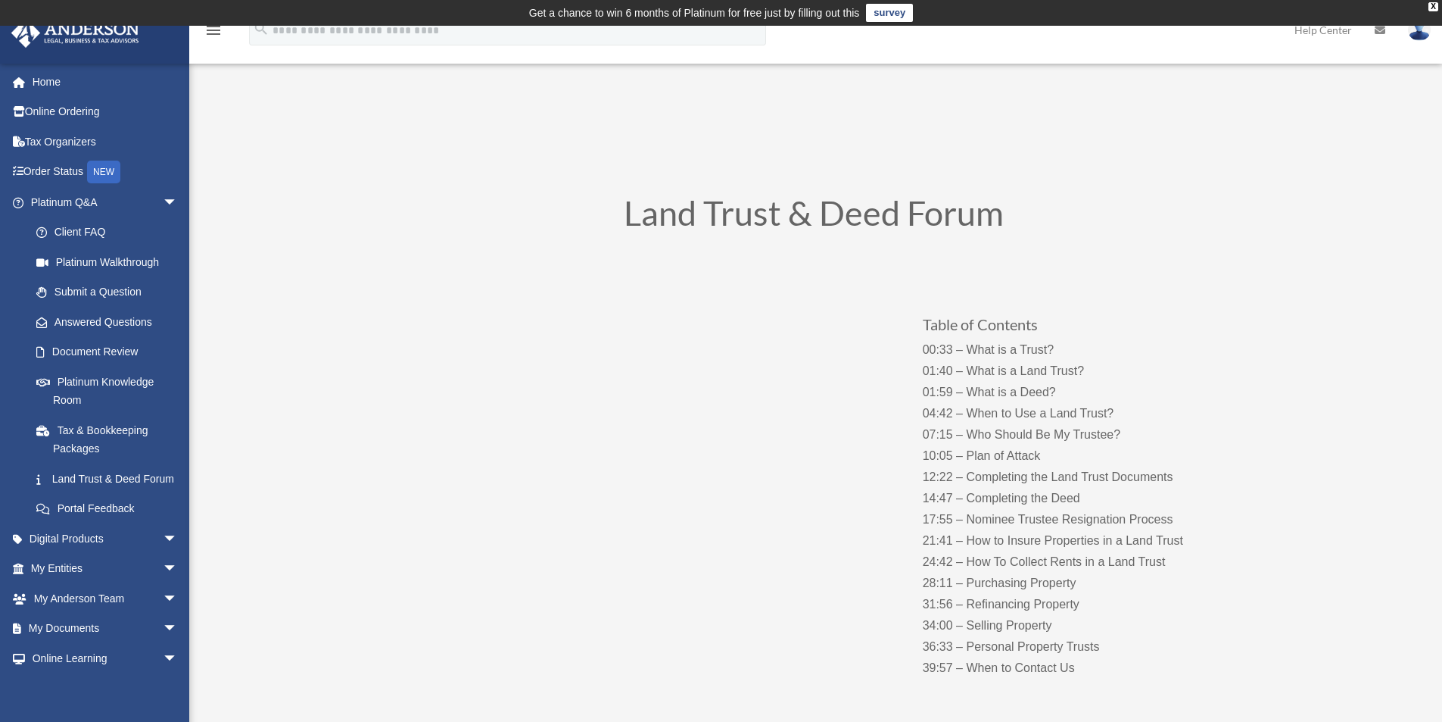
click at [1421, 31] on img at bounding box center [1419, 30] width 23 height 22
click at [1415, 36] on img at bounding box center [1419, 30] width 23 height 22
click at [1380, 33] on icon at bounding box center [1380, 30] width 11 height 11
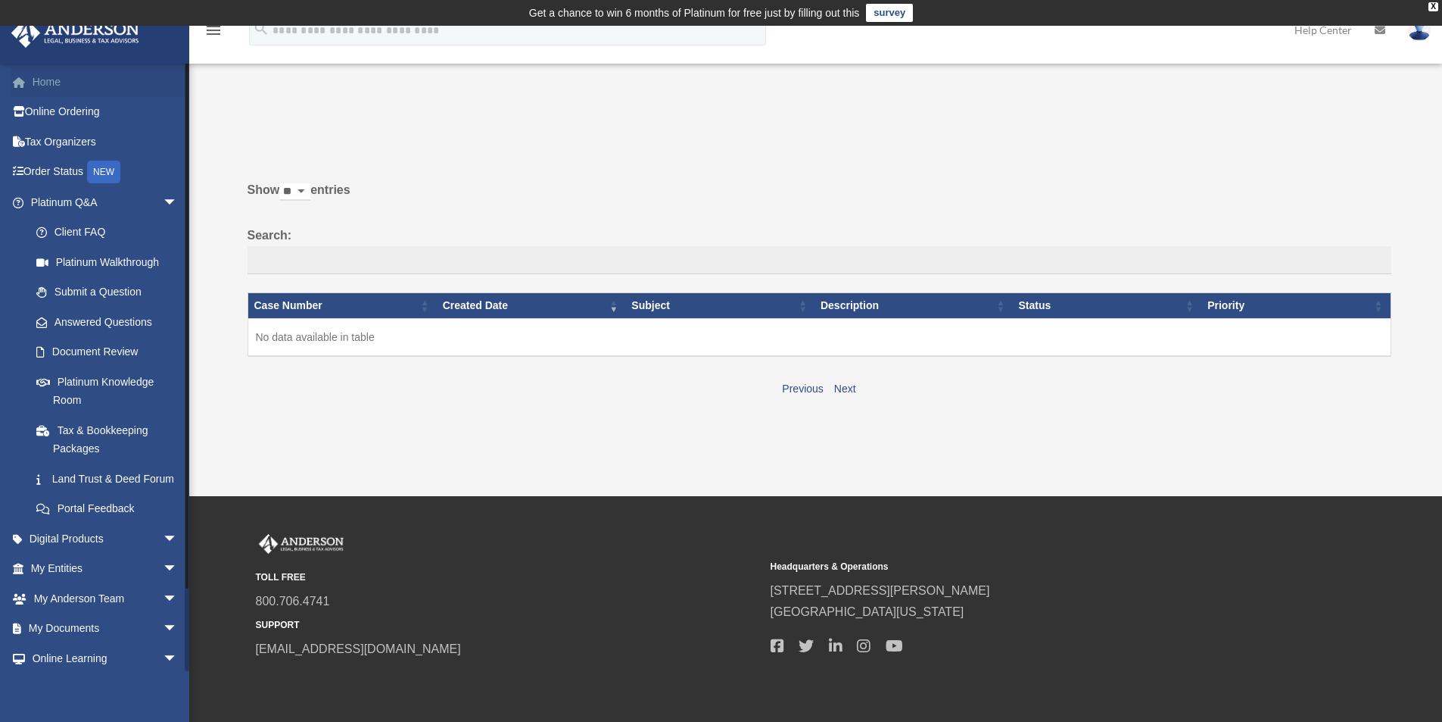
click at [45, 75] on link "Home" at bounding box center [106, 82] width 190 height 30
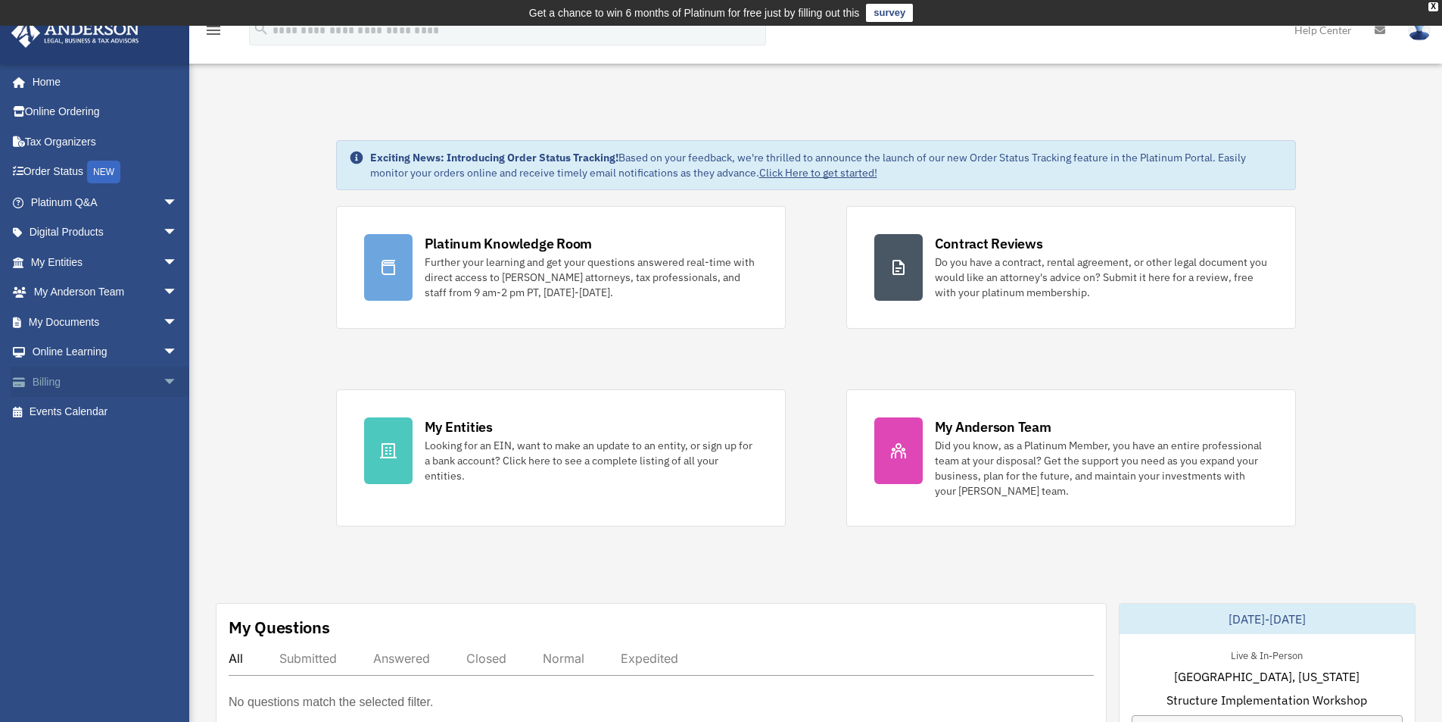
click at [163, 382] on span "arrow_drop_down" at bounding box center [178, 381] width 30 height 31
click at [120, 471] on link "Manage Payments" at bounding box center [110, 472] width 179 height 30
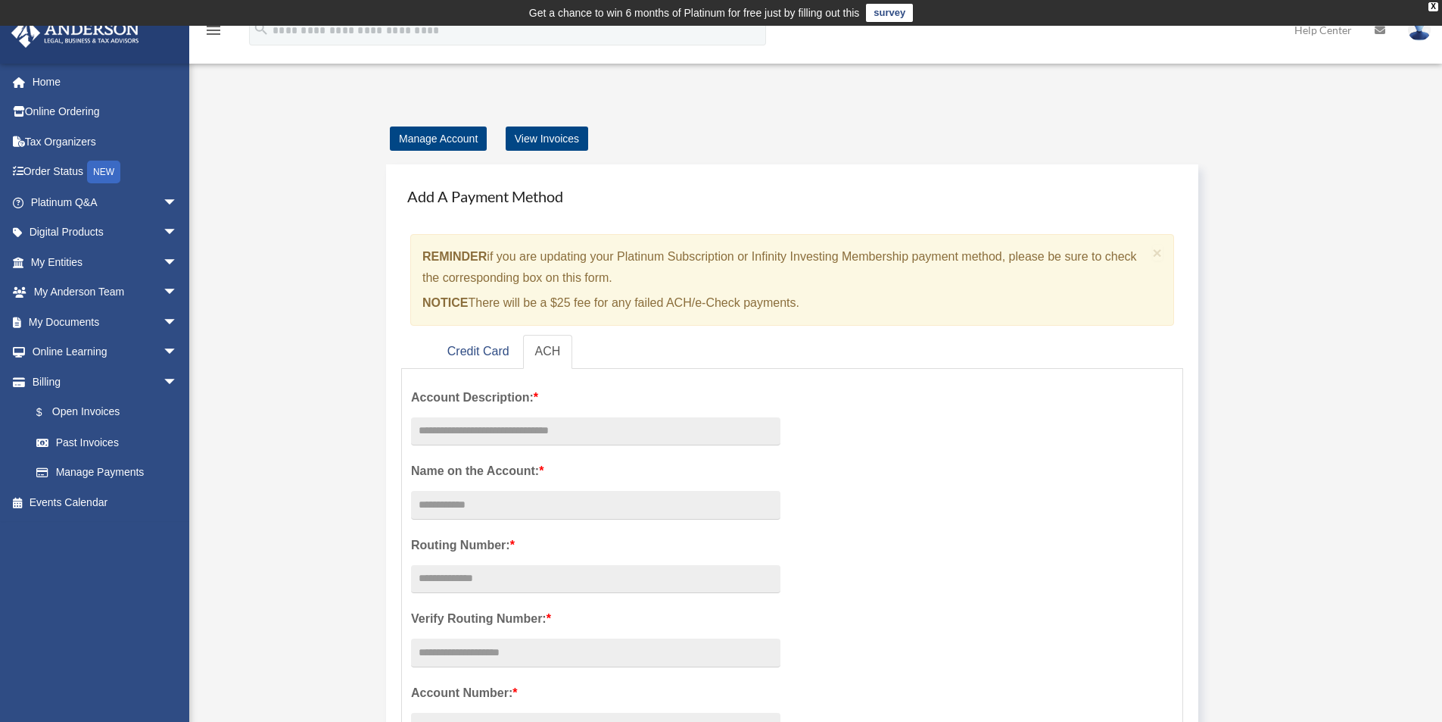
click at [862, 9] on td "Get a chance to win 6 months of Platinum for free just by filling out this surv…" at bounding box center [721, 13] width 1442 height 26
click at [885, 10] on link "survey" at bounding box center [889, 13] width 47 height 18
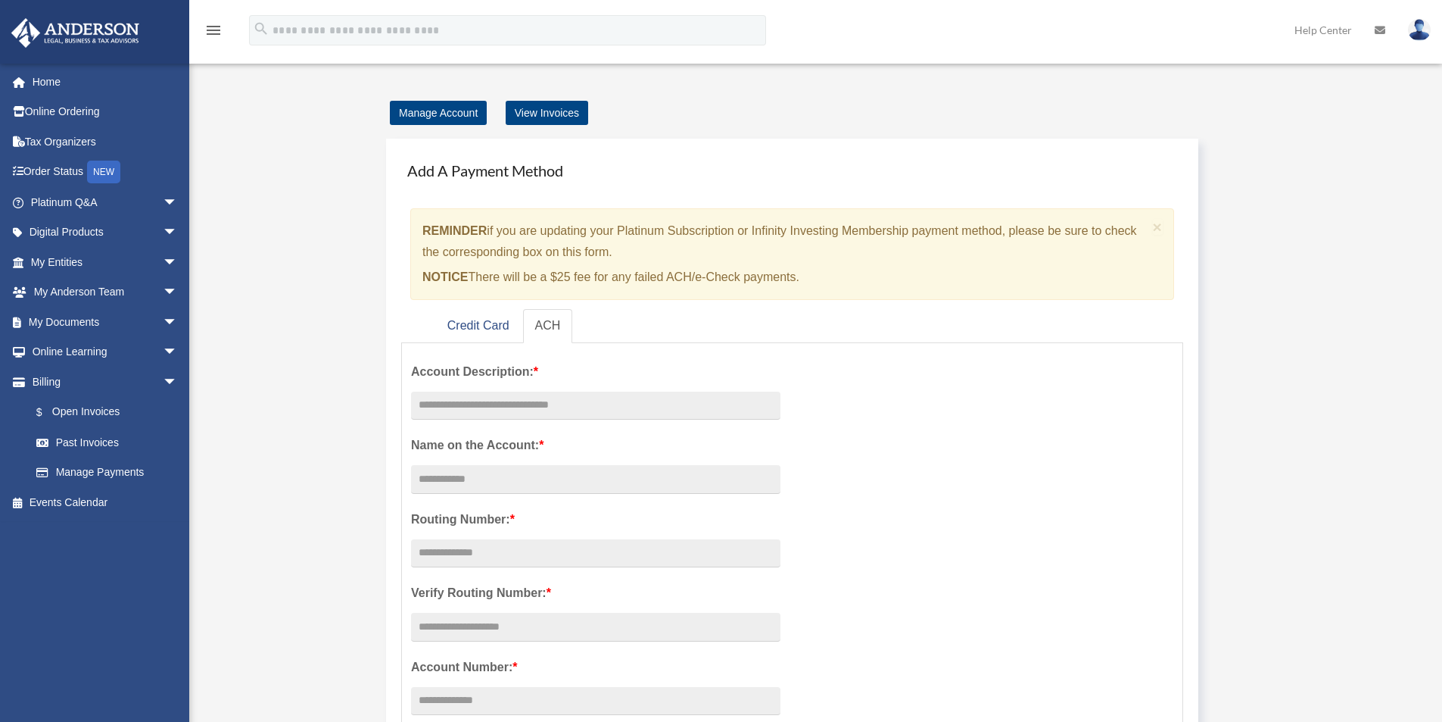
click at [885, 10] on div "menu search Site Menu add [EMAIL_ADDRESS][DOMAIN_NAME] My Profile Reset Passwor…" at bounding box center [721, 31] width 1442 height 63
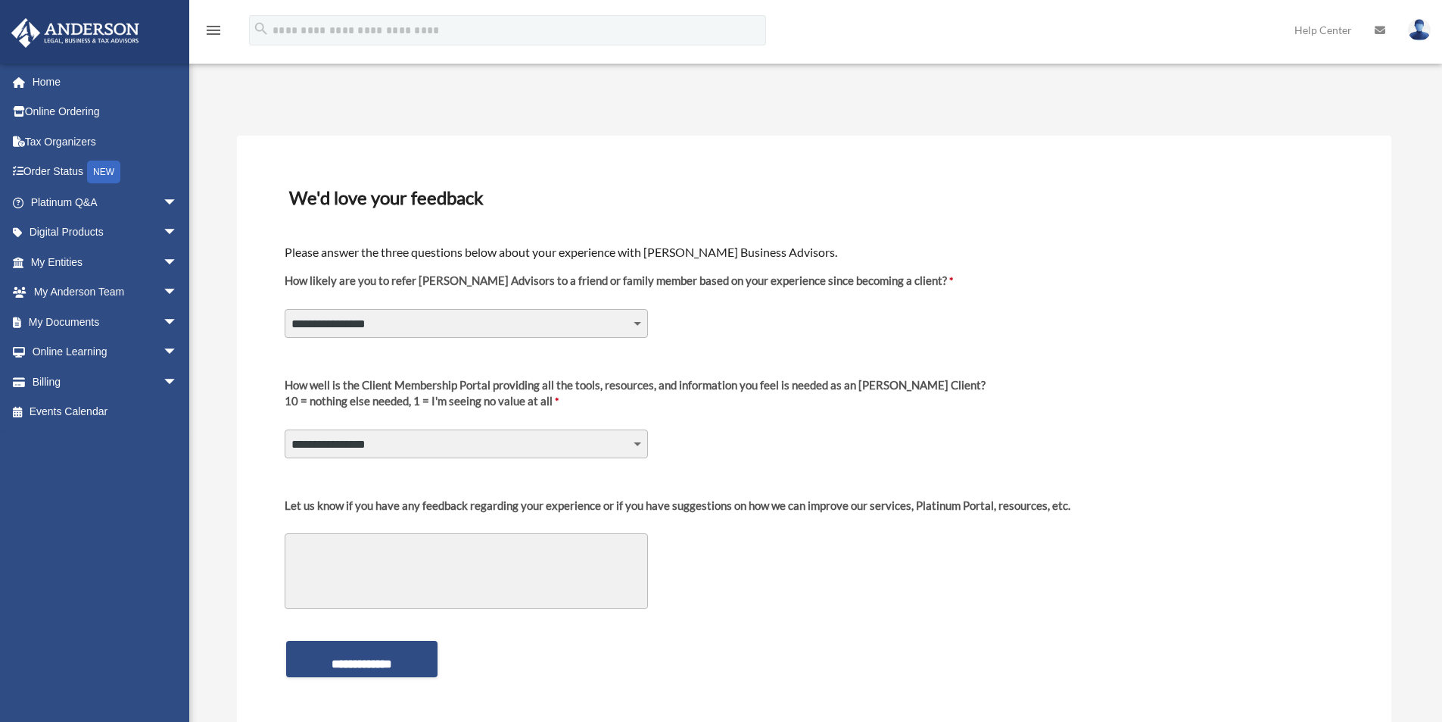
click at [632, 322] on select "**********" at bounding box center [466, 323] width 363 height 29
select select "********"
click at [285, 309] on select "**********" at bounding box center [466, 323] width 363 height 29
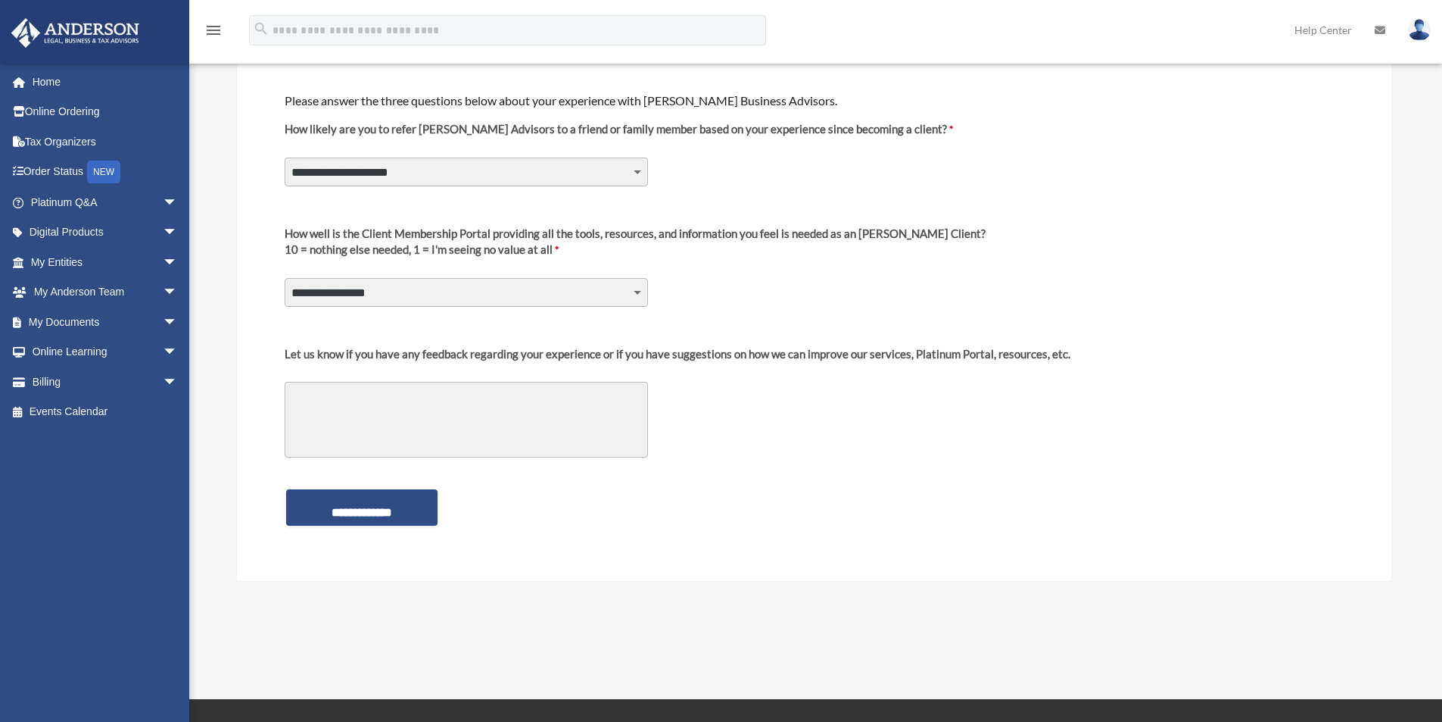
click at [315, 404] on textarea "Let us know if you have any feedback regarding your experience or if you have s…" at bounding box center [466, 420] width 363 height 76
type textarea "*"
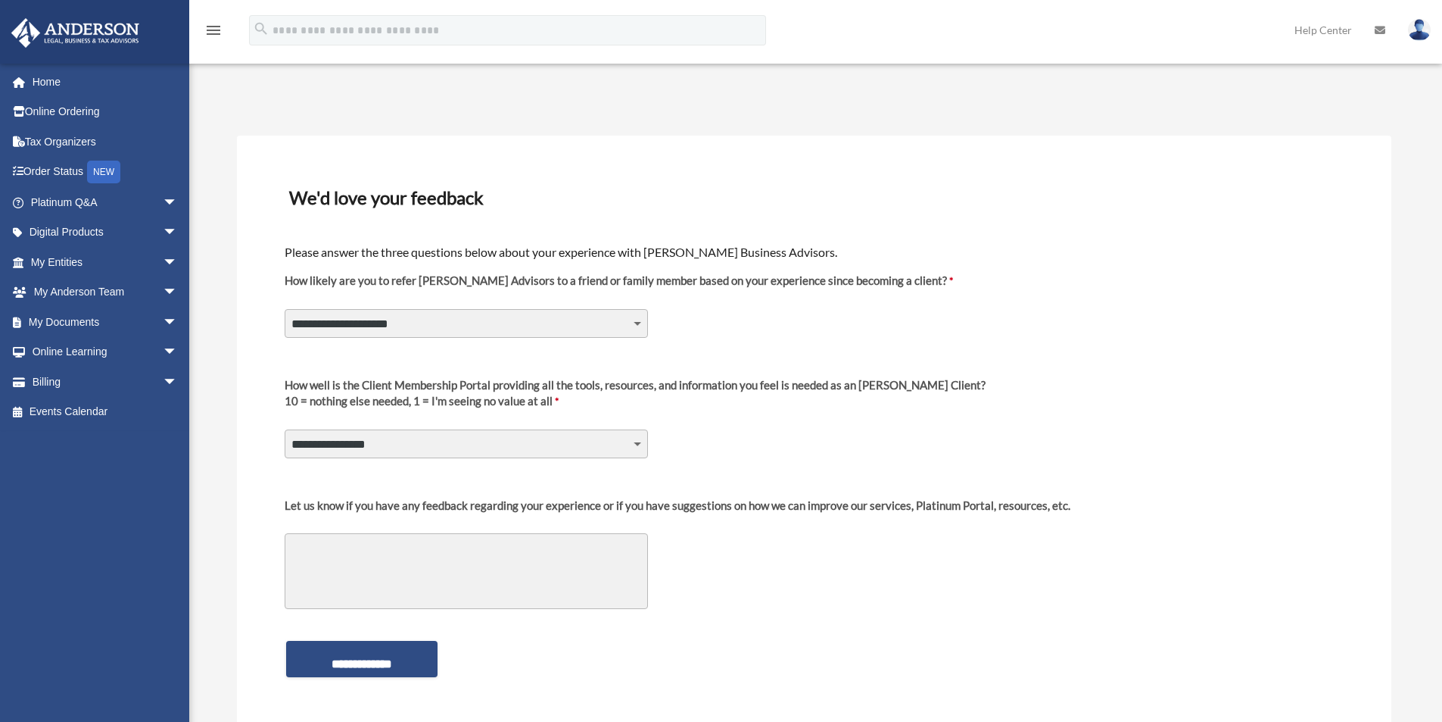
click at [639, 443] on select "**********" at bounding box center [466, 443] width 363 height 29
click at [750, 442] on div "**********" at bounding box center [814, 420] width 1062 height 108
click at [346, 557] on textarea "Let us know if you have any feedback regarding your experience or if you have s…" at bounding box center [466, 571] width 363 height 76
click at [635, 324] on select "**********" at bounding box center [466, 323] width 363 height 29
select select
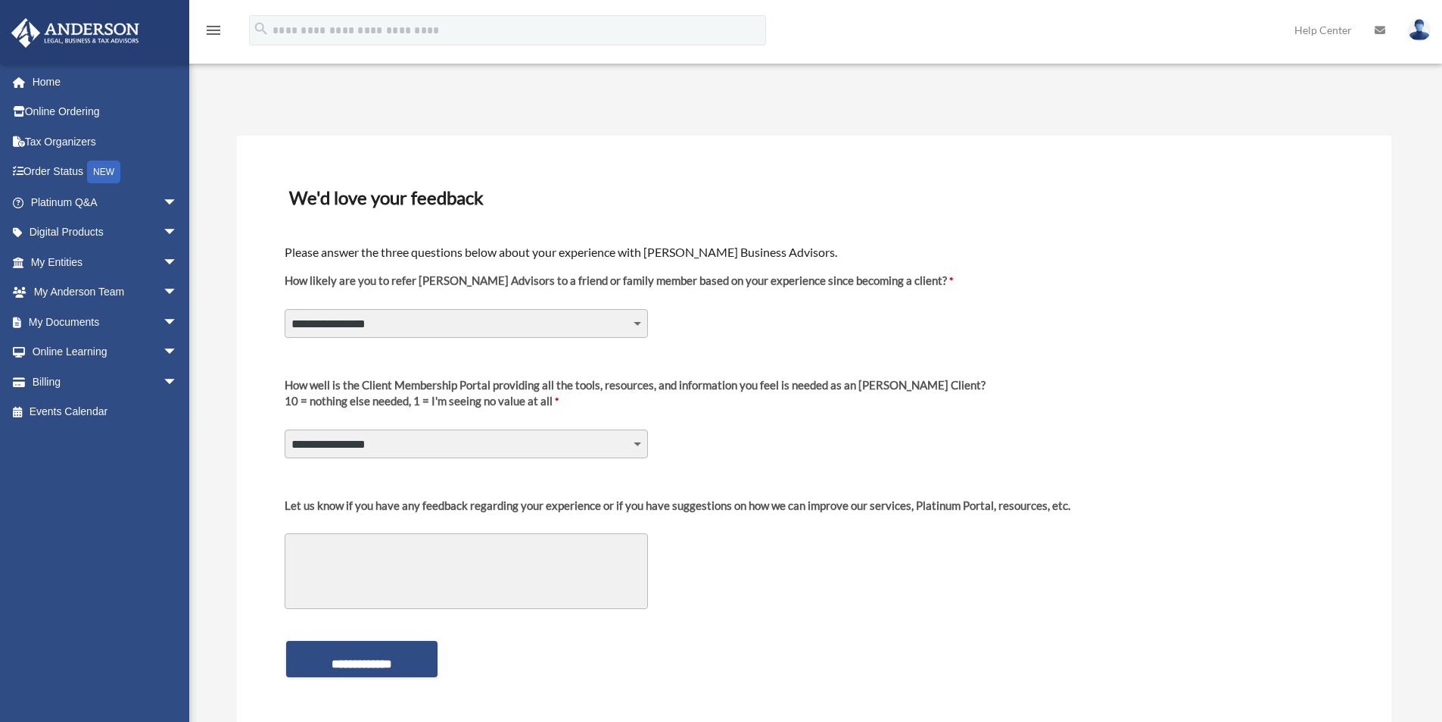
click at [285, 309] on select "**********" at bounding box center [466, 323] width 363 height 29
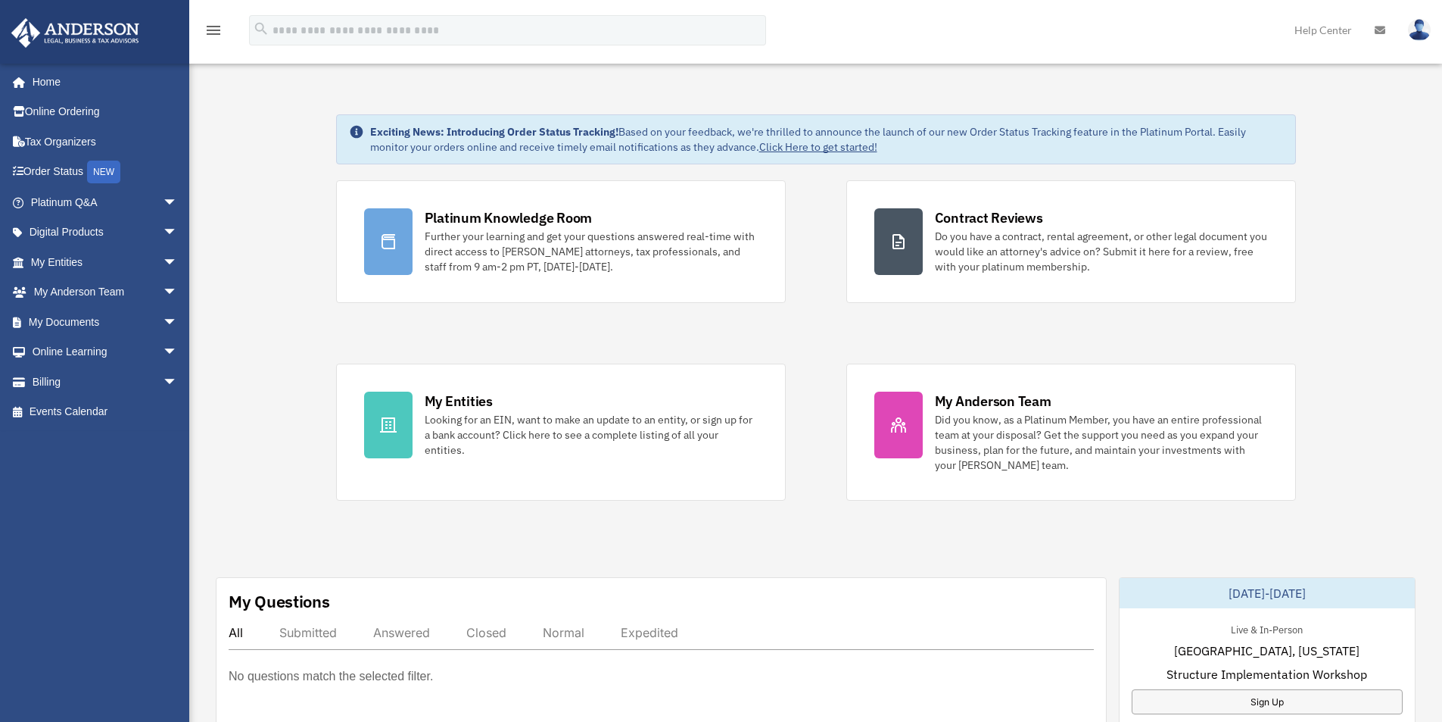
click at [1422, 36] on img at bounding box center [1419, 30] width 23 height 22
click at [1117, 133] on link "Logout" at bounding box center [1192, 132] width 151 height 31
